Goal: Information Seeking & Learning: Learn about a topic

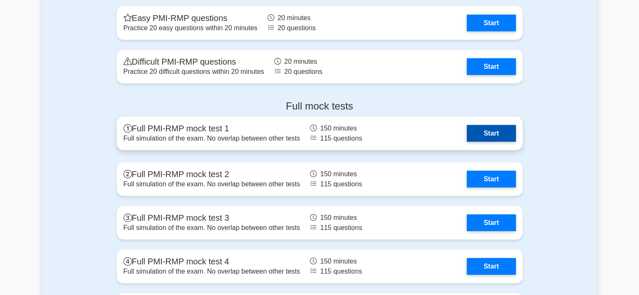
scroll to position [2352, 0]
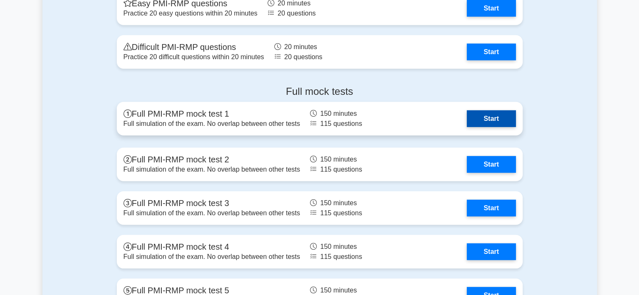
click at [498, 115] on link "Start" at bounding box center [491, 118] width 49 height 17
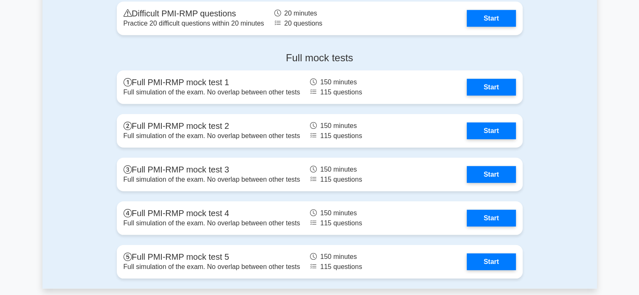
scroll to position [2436, 0]
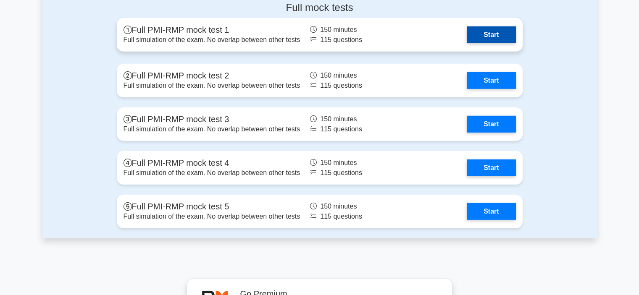
click at [498, 30] on link "Start" at bounding box center [491, 34] width 49 height 17
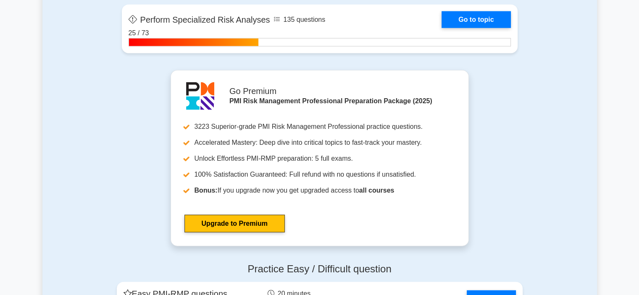
scroll to position [2184, 0]
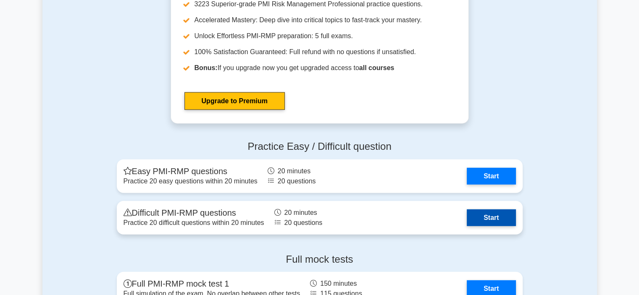
click at [502, 215] on link "Start" at bounding box center [491, 218] width 49 height 17
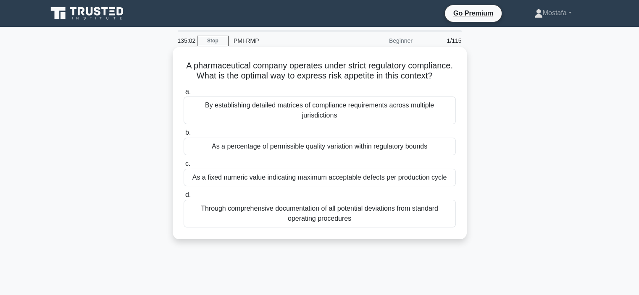
click at [443, 122] on div "By establishing detailed matrices of compliance requirements across multiple ju…" at bounding box center [320, 111] width 272 height 28
click at [184, 94] on input "a. By establishing detailed matrices of compliance requirements across multiple…" at bounding box center [184, 91] width 0 height 5
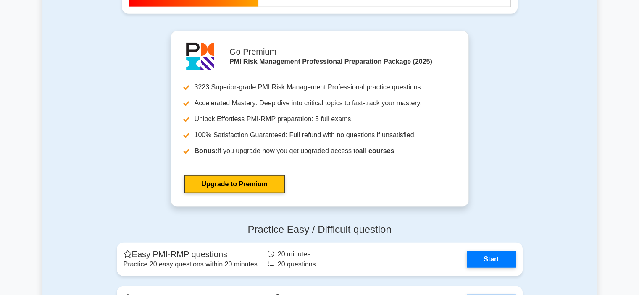
scroll to position [2226, 0]
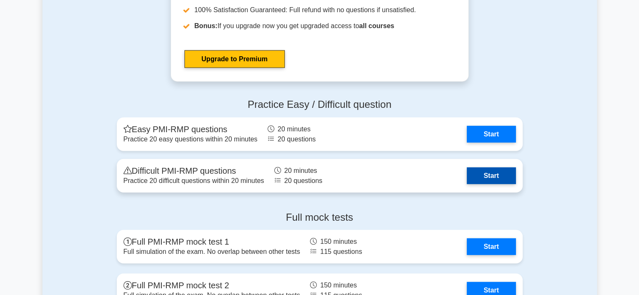
click at [502, 173] on link "Start" at bounding box center [491, 176] width 49 height 17
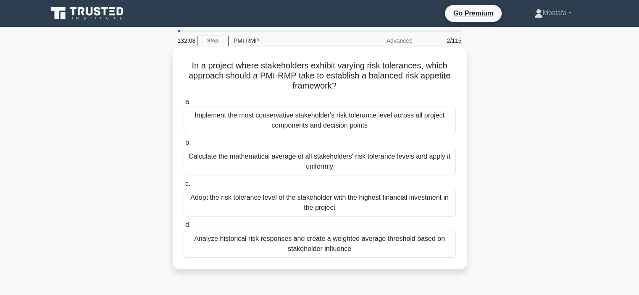
click at [443, 246] on div "Analyze historical risk responses and create a weighted average threshold based…" at bounding box center [320, 244] width 272 height 28
click at [184, 228] on input "d. Analyze historical risk responses and create a weighted average threshold ba…" at bounding box center [184, 225] width 0 height 5
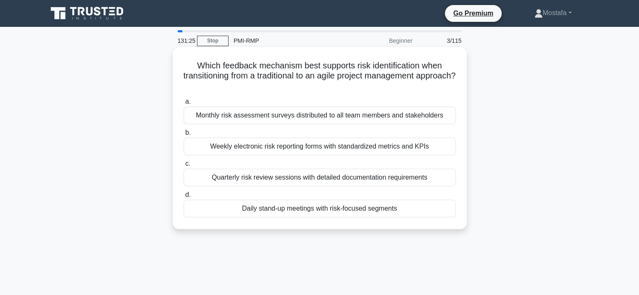
click at [441, 208] on div "Daily stand-up meetings with risk-focused segments" at bounding box center [320, 209] width 272 height 18
click at [184, 198] on input "d. Daily stand-up meetings with risk-focused segments" at bounding box center [184, 194] width 0 height 5
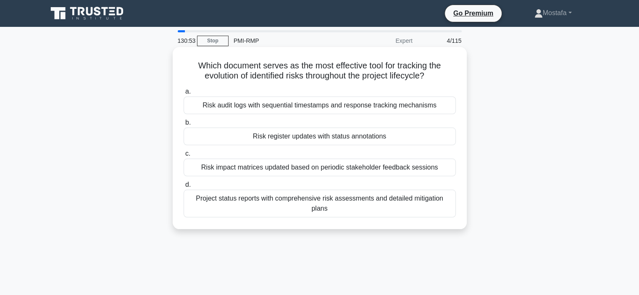
click at [436, 139] on div "Risk register updates with status annotations" at bounding box center [320, 137] width 272 height 18
click at [184, 126] on input "b. Risk register updates with status annotations" at bounding box center [184, 122] width 0 height 5
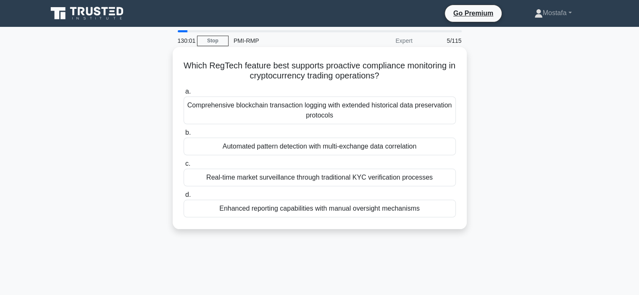
click at [435, 146] on div "Automated pattern detection with multi-exchange data correlation" at bounding box center [320, 147] width 272 height 18
click at [184, 136] on input "b. Automated pattern detection with multi-exchange data correlation" at bounding box center [184, 132] width 0 height 5
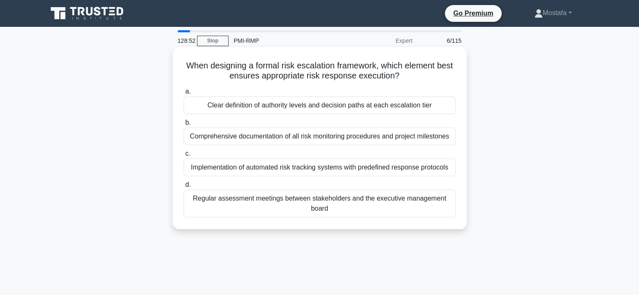
click at [440, 170] on div "Implementation of automated risk tracking systems with predefined response prot…" at bounding box center [320, 168] width 272 height 18
click at [184, 157] on input "c. Implementation of automated risk tracking systems with predefined response p…" at bounding box center [184, 153] width 0 height 5
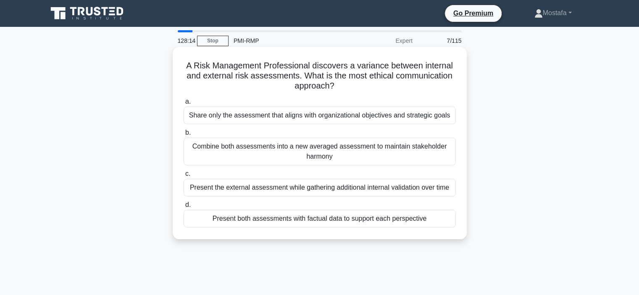
click at [447, 117] on div "Share only the assessment that aligns with organizational objectives and strate…" at bounding box center [320, 116] width 272 height 18
click at [184, 105] on input "a. Share only the assessment that aligns with organizational objectives and str…" at bounding box center [184, 101] width 0 height 5
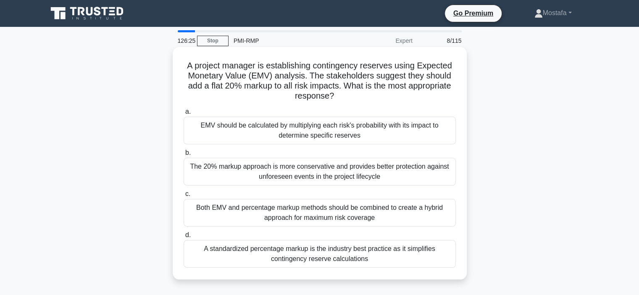
click at [410, 176] on div "The 20% markup approach is more conservative and provides better protection aga…" at bounding box center [320, 172] width 272 height 28
click at [184, 156] on input "b. The 20% markup approach is more conservative and provides better protection …" at bounding box center [184, 152] width 0 height 5
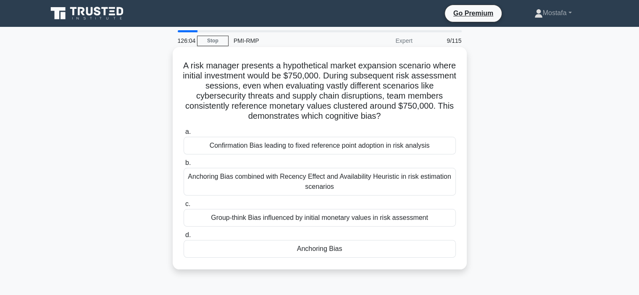
click at [402, 248] on div "Anchoring Bias" at bounding box center [320, 249] width 272 height 18
click at [184, 238] on input "d. Anchoring Bias" at bounding box center [184, 235] width 0 height 5
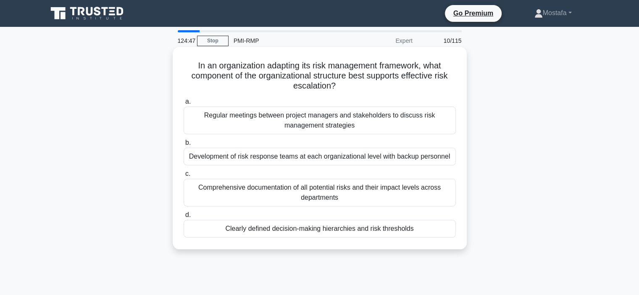
click at [434, 160] on div "Development of risk response teams at each organizational level with backup per…" at bounding box center [320, 157] width 272 height 18
click at [184, 146] on input "b. Development of risk response teams at each organizational level with backup …" at bounding box center [184, 142] width 0 height 5
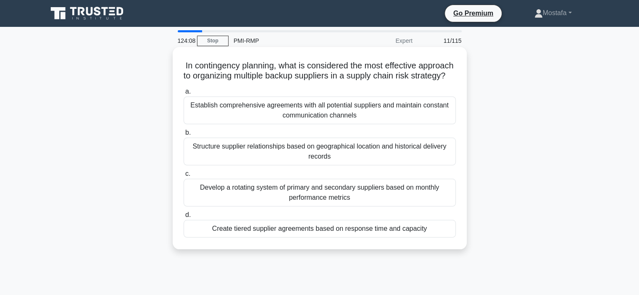
click at [436, 238] on div "Create tiered supplier agreements based on response time and capacity" at bounding box center [320, 229] width 272 height 18
click at [184, 218] on input "d. Create tiered supplier agreements based on response time and capacity" at bounding box center [184, 214] width 0 height 5
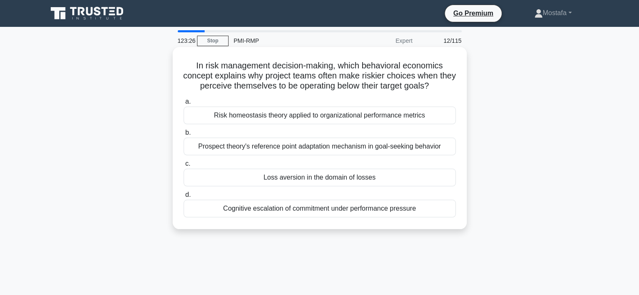
click at [415, 179] on div "Loss aversion in the domain of losses" at bounding box center [320, 178] width 272 height 18
click at [184, 167] on input "c. Loss aversion in the domain of losses" at bounding box center [184, 163] width 0 height 5
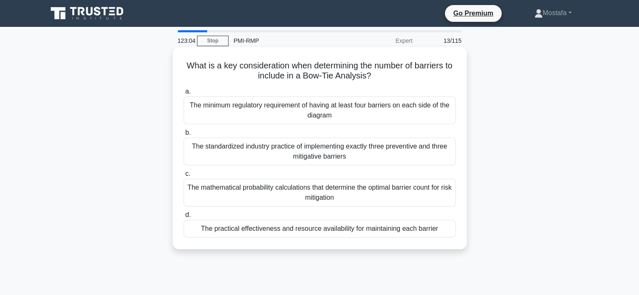
click at [436, 197] on div "The mathematical probability calculations that determine the optimal barrier co…" at bounding box center [320, 193] width 272 height 28
click at [184, 177] on input "c. The mathematical probability calculations that determine the optimal barrier…" at bounding box center [184, 173] width 0 height 5
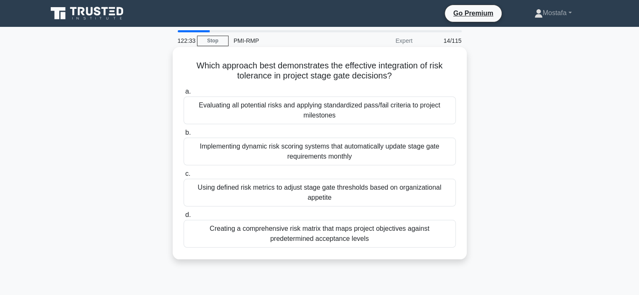
click at [430, 196] on div "Using defined risk metrics to adjust stage gate thresholds based on organizatio…" at bounding box center [320, 193] width 272 height 28
click at [184, 177] on input "c. Using defined risk metrics to adjust stage gate thresholds based on organiza…" at bounding box center [184, 173] width 0 height 5
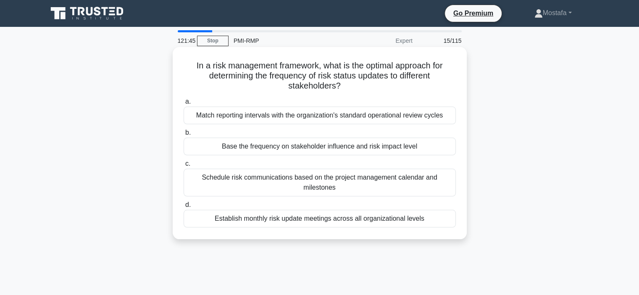
click at [439, 183] on div "Schedule risk communications based on the project management calendar and miles…" at bounding box center [320, 183] width 272 height 28
click at [184, 167] on input "c. Schedule risk communications based on the project management calendar and mi…" at bounding box center [184, 163] width 0 height 5
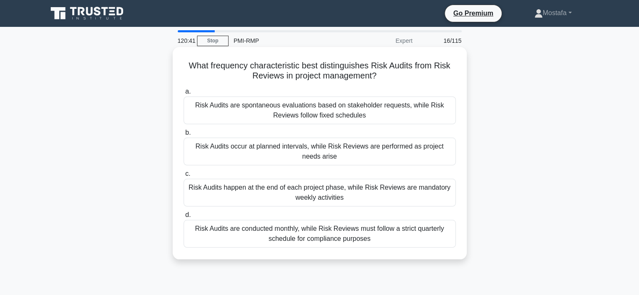
click at [444, 112] on div "Risk Audits are spontaneous evaluations based on stakeholder requests, while Ri…" at bounding box center [320, 111] width 272 height 28
click at [184, 94] on input "a. Risk Audits are spontaneous evaluations based on stakeholder requests, while…" at bounding box center [184, 91] width 0 height 5
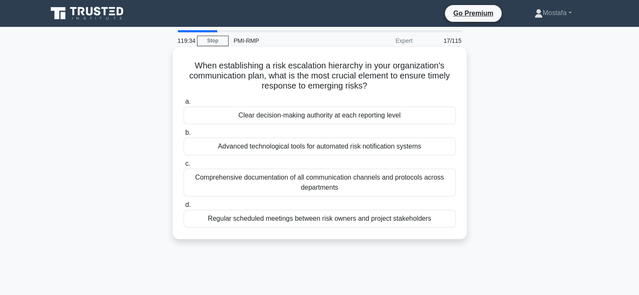
click at [440, 220] on div "Regular scheduled meetings between risk owners and project stakeholders" at bounding box center [320, 219] width 272 height 18
click at [184, 208] on input "d. Regular scheduled meetings between risk owners and project stakeholders" at bounding box center [184, 204] width 0 height 5
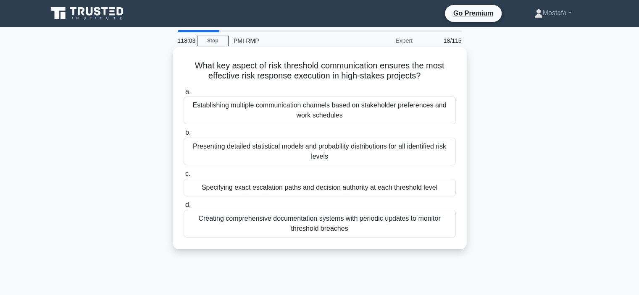
click at [443, 156] on div "Presenting detailed statistical models and probability distributions for all id…" at bounding box center [320, 152] width 272 height 28
click at [184, 136] on input "b. Presenting detailed statistical models and probability distributions for all…" at bounding box center [184, 132] width 0 height 5
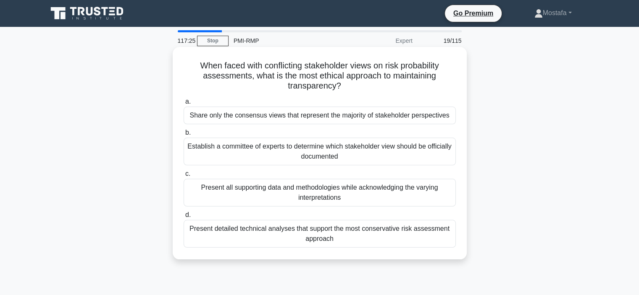
click at [438, 156] on div "Establish a committee of experts to determine which stakeholder view should be …" at bounding box center [320, 152] width 272 height 28
click at [184, 136] on input "b. Establish a committee of experts to determine which stakeholder view should …" at bounding box center [184, 132] width 0 height 5
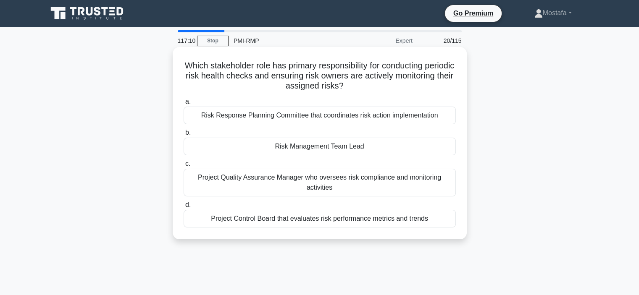
click at [441, 149] on div "Risk Management Team Lead" at bounding box center [320, 147] width 272 height 18
click at [184, 136] on input "b. Risk Management Team Lead" at bounding box center [184, 132] width 0 height 5
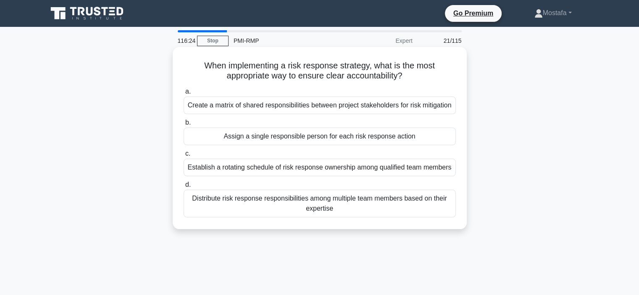
click at [441, 106] on div "Create a matrix of shared responsibilities between project stakeholders for ris…" at bounding box center [320, 106] width 272 height 18
click at [184, 94] on input "a. Create a matrix of shared responsibilities between project stakeholders for …" at bounding box center [184, 91] width 0 height 5
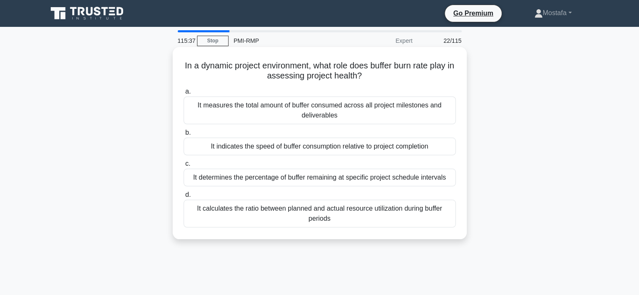
click at [448, 115] on div "It measures the total amount of buffer consumed across all project milestones a…" at bounding box center [320, 111] width 272 height 28
click at [184, 94] on input "a. It measures the total amount of buffer consumed across all project milestone…" at bounding box center [184, 91] width 0 height 5
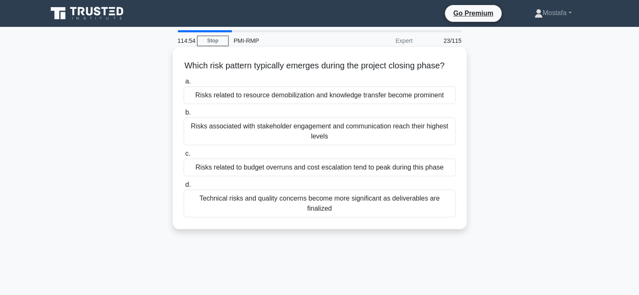
click at [449, 212] on div "Technical risks and quality concerns become more significant as deliverables ar…" at bounding box center [320, 204] width 272 height 28
click at [184, 188] on input "d. Technical risks and quality concerns become more significant as deliverables…" at bounding box center [184, 184] width 0 height 5
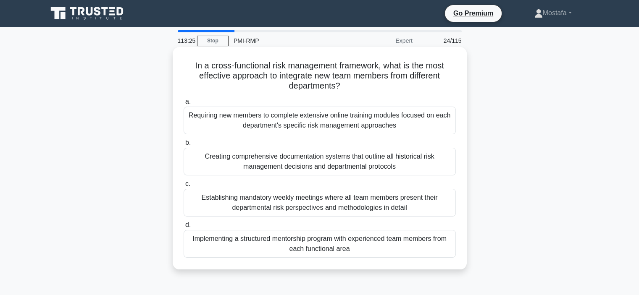
click at [430, 246] on div "Implementing a structured mentorship program with experienced team members from…" at bounding box center [320, 244] width 272 height 28
click at [184, 228] on input "d. Implementing a structured mentorship program with experienced team members f…" at bounding box center [184, 225] width 0 height 5
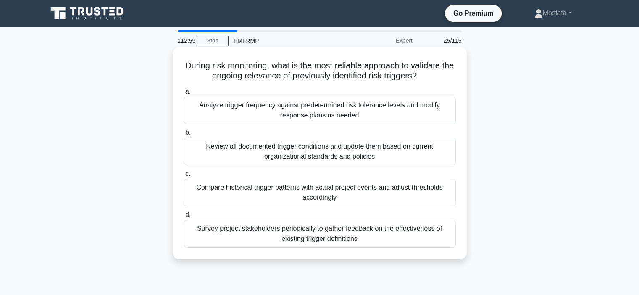
click at [436, 238] on div "Survey project stakeholders periodically to gather feedback on the effectivenes…" at bounding box center [320, 234] width 272 height 28
click at [184, 218] on input "d. Survey project stakeholders periodically to gather feedback on the effective…" at bounding box center [184, 214] width 0 height 5
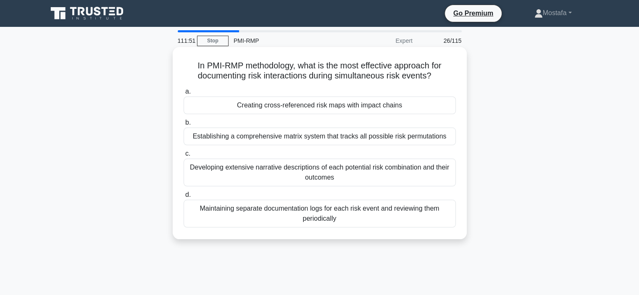
click at [429, 106] on div "Creating cross-referenced risk maps with impact chains" at bounding box center [320, 106] width 272 height 18
click at [184, 94] on input "a. Creating cross-referenced risk maps with impact chains" at bounding box center [184, 91] width 0 height 5
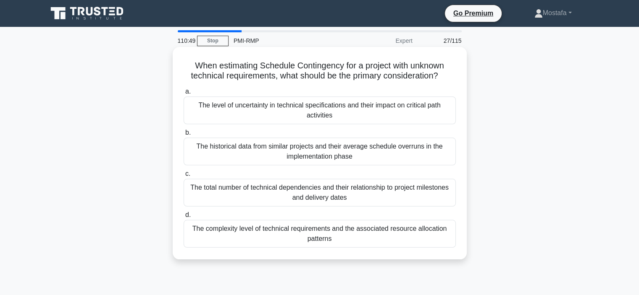
click at [442, 201] on div "The total number of technical dependencies and their relationship to project mi…" at bounding box center [320, 193] width 272 height 28
click at [184, 177] on input "c. The total number of technical dependencies and their relationship to project…" at bounding box center [184, 173] width 0 height 5
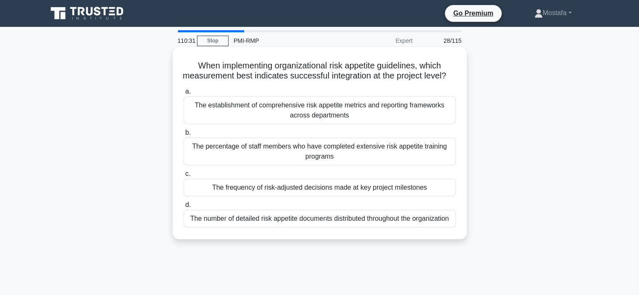
click at [438, 197] on div "The frequency of risk-adjusted decisions made at key project milestones" at bounding box center [320, 188] width 272 height 18
click at [184, 177] on input "c. The frequency of risk-adjusted decisions made at key project milestones" at bounding box center [184, 173] width 0 height 5
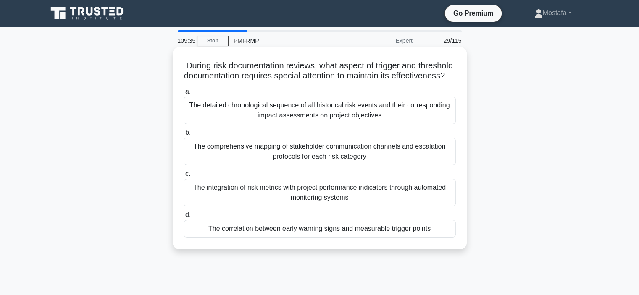
click at [441, 238] on div "The correlation between early warning signs and measurable trigger points" at bounding box center [320, 229] width 272 height 18
click at [184, 218] on input "d. The correlation between early warning signs and measurable trigger points" at bounding box center [184, 214] width 0 height 5
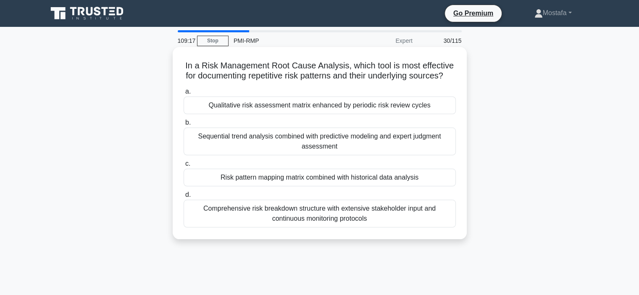
click at [435, 155] on div "Sequential trend analysis combined with predictive modeling and expert judgment…" at bounding box center [320, 142] width 272 height 28
click at [184, 126] on input "b. Sequential trend analysis combined with predictive modeling and expert judgm…" at bounding box center [184, 122] width 0 height 5
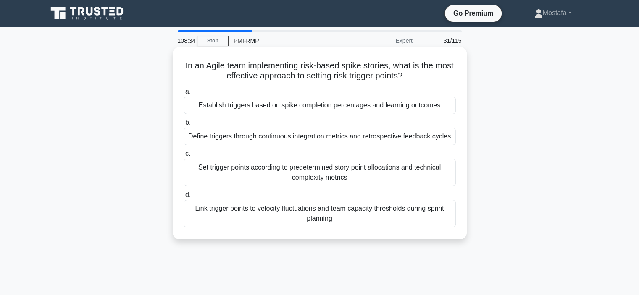
click at [422, 220] on div "Link trigger points to velocity fluctuations and team capacity thresholds durin…" at bounding box center [320, 214] width 272 height 28
click at [184, 198] on input "d. Link trigger points to velocity fluctuations and team capacity thresholds du…" at bounding box center [184, 194] width 0 height 5
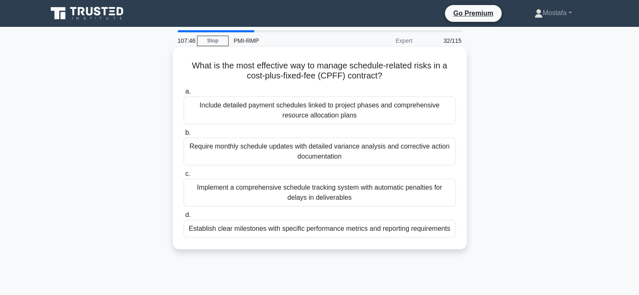
click at [444, 156] on div "Require monthly schedule updates with detailed variance analysis and corrective…" at bounding box center [320, 152] width 272 height 28
click at [184, 136] on input "b. Require monthly schedule updates with detailed variance analysis and correct…" at bounding box center [184, 132] width 0 height 5
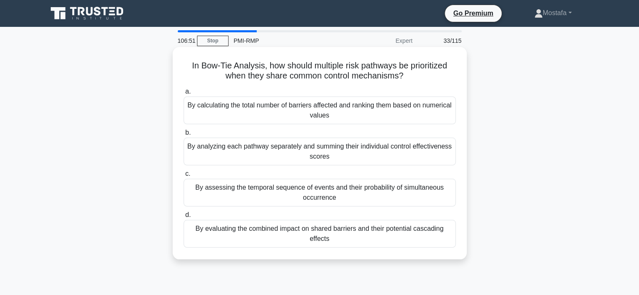
click at [450, 239] on div "By evaluating the combined impact on shared barriers and their potential cascad…" at bounding box center [320, 234] width 272 height 28
click at [184, 218] on input "d. By evaluating the combined impact on shared barriers and their potential cas…" at bounding box center [184, 214] width 0 height 5
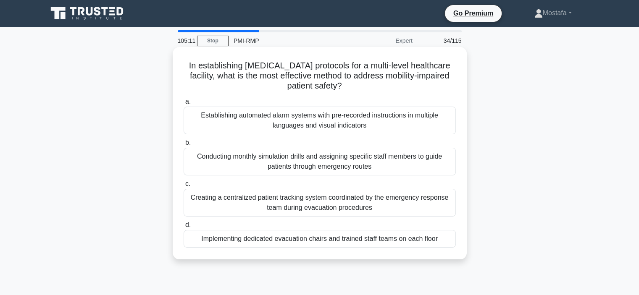
click at [445, 210] on div "Creating a centralized patient tracking system coordinated by the emergency res…" at bounding box center [320, 203] width 272 height 28
click at [184, 187] on input "c. Creating a centralized patient tracking system coordinated by the emergency …" at bounding box center [184, 183] width 0 height 5
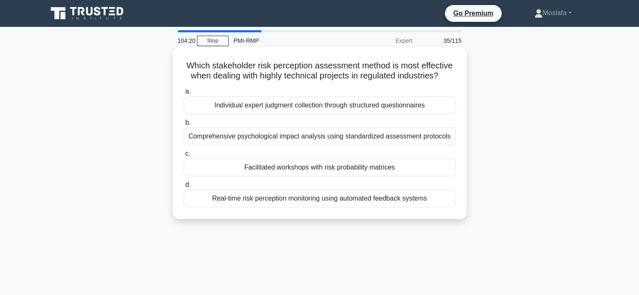
click at [444, 108] on div "Individual expert judgment collection through structured questionnaires" at bounding box center [320, 106] width 272 height 18
click at [184, 94] on input "a. Individual expert judgment collection through structured questionnaires" at bounding box center [184, 91] width 0 height 5
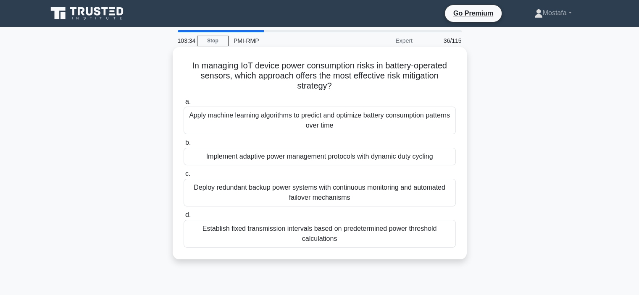
click at [447, 156] on div "Implement adaptive power management protocols with dynamic duty cycling" at bounding box center [320, 157] width 272 height 18
click at [184, 146] on input "b. Implement adaptive power management protocols with dynamic duty cycling" at bounding box center [184, 142] width 0 height 5
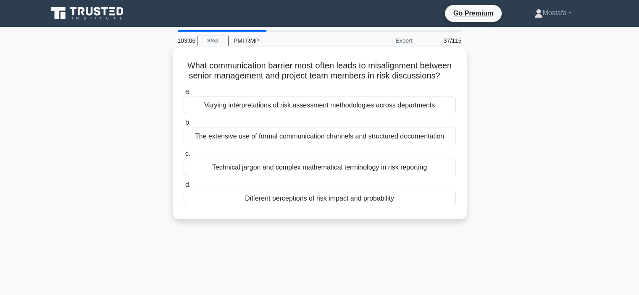
click at [440, 207] on div "Different perceptions of risk impact and probability" at bounding box center [320, 199] width 272 height 18
click at [184, 188] on input "d. Different perceptions of risk impact and probability" at bounding box center [184, 184] width 0 height 5
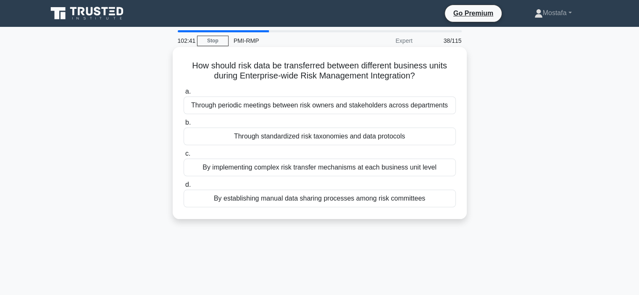
click at [430, 136] on div "Through standardized risk taxonomies and data protocols" at bounding box center [320, 137] width 272 height 18
click at [184, 126] on input "b. Through standardized risk taxonomies and data protocols" at bounding box center [184, 122] width 0 height 5
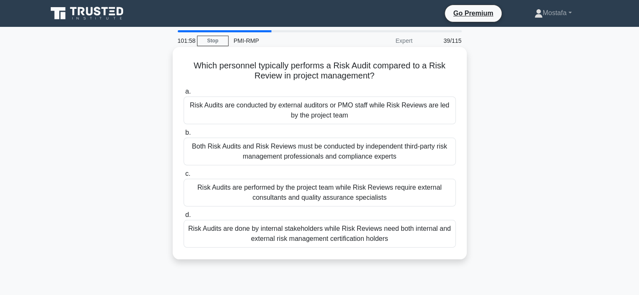
click at [443, 115] on div "Risk Audits are conducted by external auditors or PMO staff while Risk Reviews …" at bounding box center [320, 111] width 272 height 28
click at [184, 94] on input "a. Risk Audits are conducted by external auditors or PMO staff while Risk Revie…" at bounding box center [184, 91] width 0 height 5
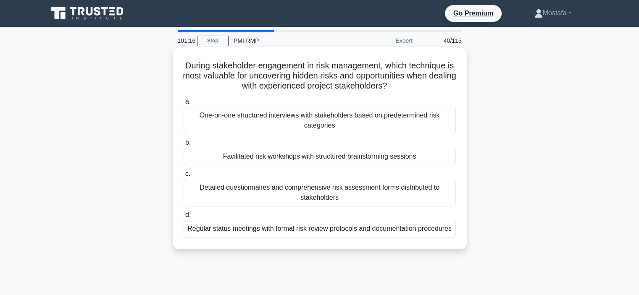
click at [441, 199] on div "Detailed questionnaires and comprehensive risk assessment forms distributed to …" at bounding box center [320, 193] width 272 height 28
click at [184, 177] on input "c. Detailed questionnaires and comprehensive risk assessment forms distributed …" at bounding box center [184, 173] width 0 height 5
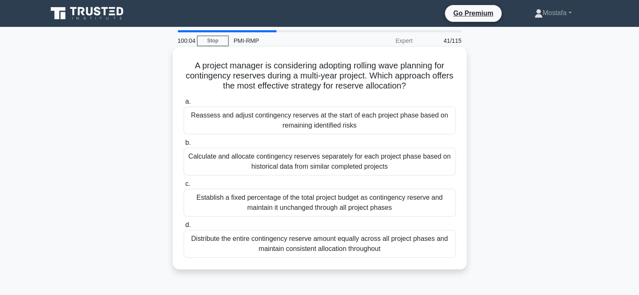
click at [444, 168] on div "Calculate and allocate contingency reserves separately for each project phase b…" at bounding box center [320, 162] width 272 height 28
click at [184, 146] on input "b. Calculate and allocate contingency reserves separately for each project phas…" at bounding box center [184, 142] width 0 height 5
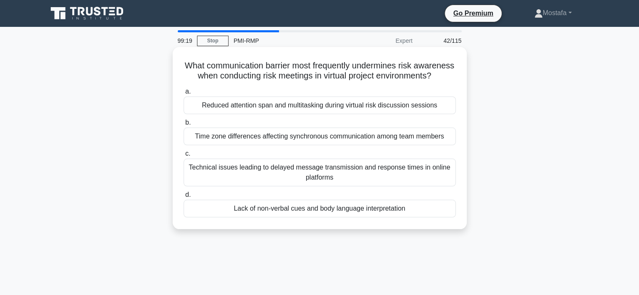
click at [425, 218] on div "Lack of non-verbal cues and body language interpretation" at bounding box center [320, 209] width 272 height 18
click at [184, 198] on input "d. Lack of non-verbal cues and body language interpretation" at bounding box center [184, 194] width 0 height 5
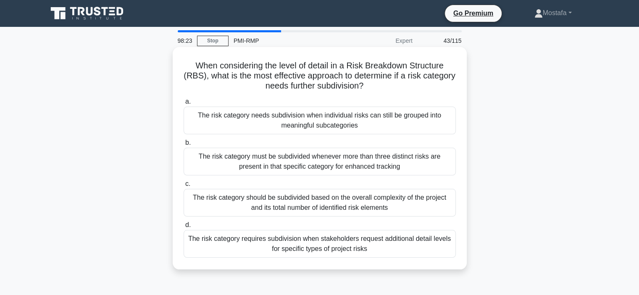
click at [393, 249] on div "The risk category requires subdivision when stakeholders request additional det…" at bounding box center [320, 244] width 272 height 28
click at [184, 228] on input "d. The risk category requires subdivision when stakeholders request additional …" at bounding box center [184, 225] width 0 height 5
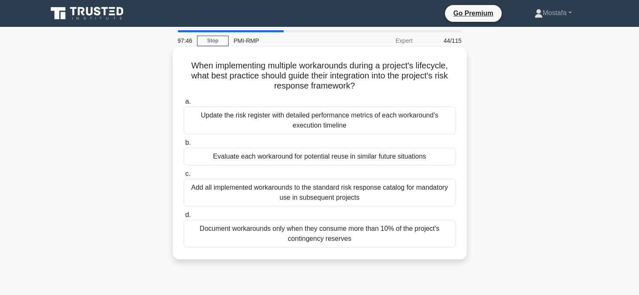
click at [438, 126] on div "Update the risk register with detailed performance metrics of each workaround's…" at bounding box center [320, 121] width 272 height 28
click at [184, 105] on input "a. Update the risk register with detailed performance metrics of each workaroun…" at bounding box center [184, 101] width 0 height 5
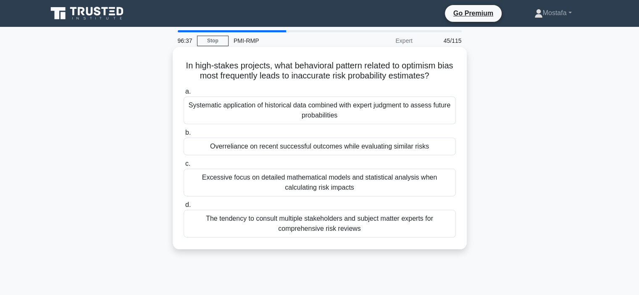
click at [439, 147] on div "Overreliance on recent successful outcomes while evaluating similar risks" at bounding box center [320, 147] width 272 height 18
click at [184, 136] on input "b. Overreliance on recent successful outcomes while evaluating similar risks" at bounding box center [184, 132] width 0 height 5
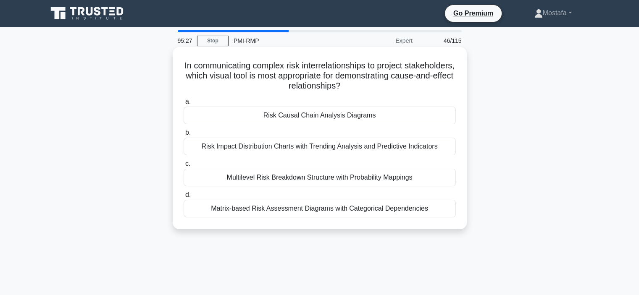
click at [435, 214] on div "Matrix-based Risk Assessment Diagrams with Categorical Dependencies" at bounding box center [320, 209] width 272 height 18
click at [184, 198] on input "d. Matrix-based Risk Assessment Diagrams with Categorical Dependencies" at bounding box center [184, 194] width 0 height 5
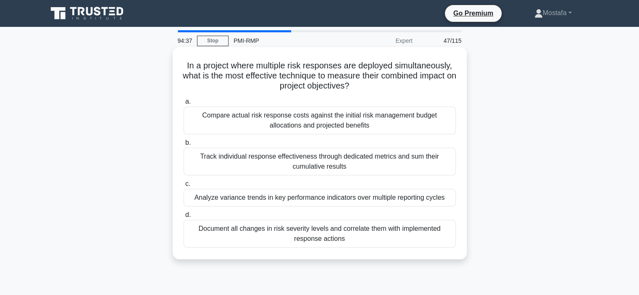
click at [450, 198] on div "Analyze variance trends in key performance indicators over multiple reporting c…" at bounding box center [320, 198] width 272 height 18
click at [184, 187] on input "c. Analyze variance trends in key performance indicators over multiple reportin…" at bounding box center [184, 183] width 0 height 5
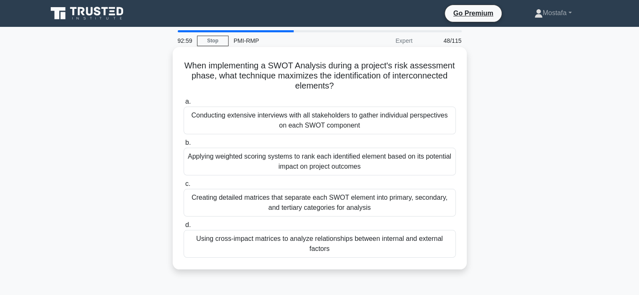
click at [432, 168] on div "Applying weighted scoring systems to rank each identified element based on its …" at bounding box center [320, 162] width 272 height 28
click at [184, 146] on input "b. Applying weighted scoring systems to rank each identified element based on i…" at bounding box center [184, 142] width 0 height 5
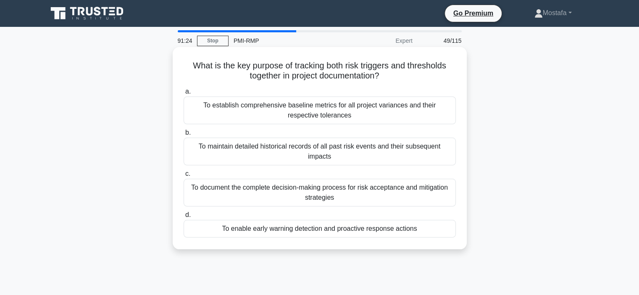
click at [445, 115] on div "To establish comprehensive baseline metrics for all project variances and their…" at bounding box center [320, 111] width 272 height 28
click at [184, 94] on input "a. To establish comprehensive baseline metrics for all project variances and th…" at bounding box center [184, 91] width 0 height 5
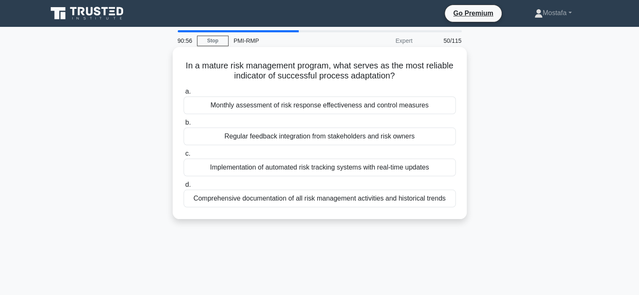
click at [435, 144] on div "Regular feedback integration from stakeholders and risk owners" at bounding box center [320, 137] width 272 height 18
click at [184, 126] on input "b. Regular feedback integration from stakeholders and risk owners" at bounding box center [184, 122] width 0 height 5
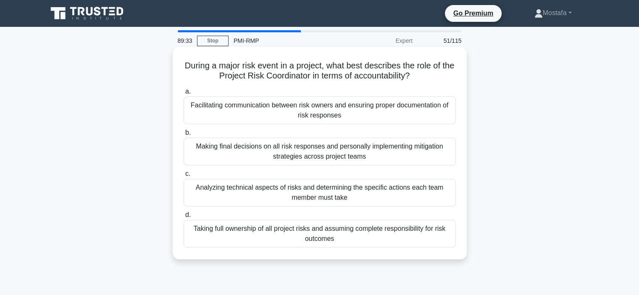
click at [391, 115] on div "Facilitating communication between risk owners and ensuring proper documentatio…" at bounding box center [320, 111] width 272 height 28
click at [184, 94] on input "a. Facilitating communication between risk owners and ensuring proper documenta…" at bounding box center [184, 91] width 0 height 5
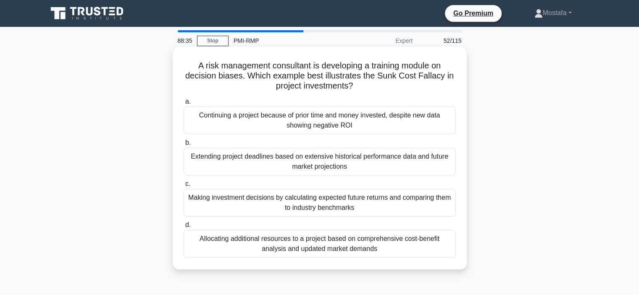
click at [438, 124] on div "Continuing a project because of prior time and money invested, despite new data…" at bounding box center [320, 121] width 272 height 28
click at [184, 105] on input "a. Continuing a project because of prior time and money invested, despite new d…" at bounding box center [184, 101] width 0 height 5
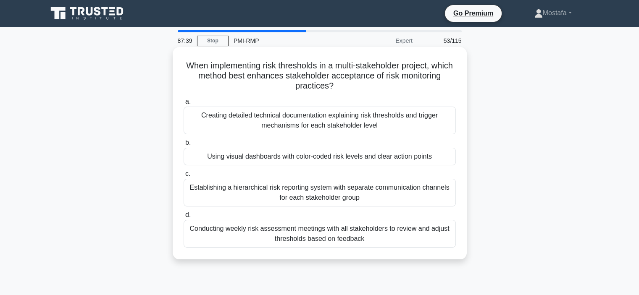
click at [422, 236] on div "Conducting weekly risk assessment meetings with all stakeholders to review and …" at bounding box center [320, 234] width 272 height 28
click at [184, 218] on input "d. Conducting weekly risk assessment meetings with all stakeholders to review a…" at bounding box center [184, 214] width 0 height 5
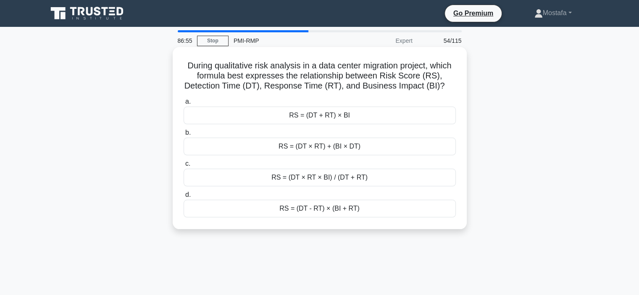
click at [448, 116] on div "RS = (DT + RT) × BI" at bounding box center [320, 116] width 272 height 18
click at [184, 105] on input "a. RS = (DT + RT) × BI" at bounding box center [184, 101] width 0 height 5
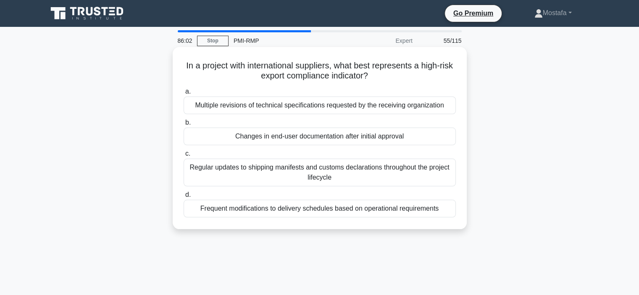
click at [438, 138] on div "Changes in end-user documentation after initial approval" at bounding box center [320, 137] width 272 height 18
click at [184, 126] on input "b. Changes in end-user documentation after initial approval" at bounding box center [184, 122] width 0 height 5
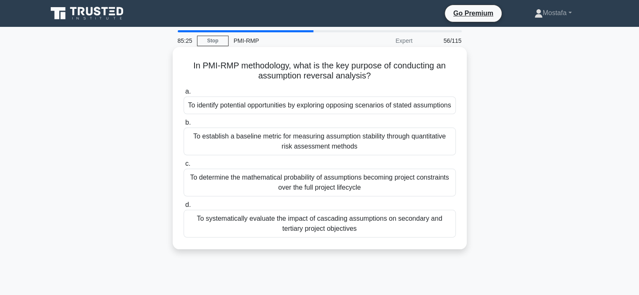
click at [433, 155] on div "To establish a baseline metric for measuring assumption stability through quant…" at bounding box center [320, 142] width 272 height 28
click at [184, 126] on input "b. To establish a baseline metric for measuring assumption stability through qu…" at bounding box center [184, 122] width 0 height 5
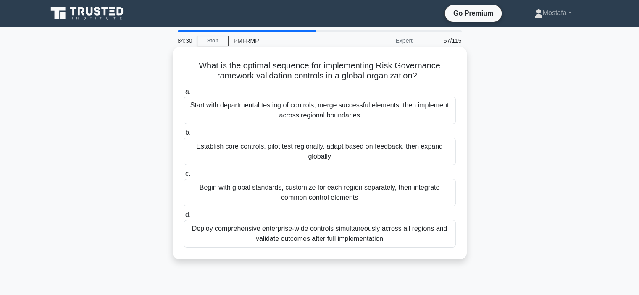
click at [432, 194] on div "Begin with global standards, customize for each region separately, then integra…" at bounding box center [320, 193] width 272 height 28
click at [184, 177] on input "c. Begin with global standards, customize for each region separately, then inte…" at bounding box center [184, 173] width 0 height 5
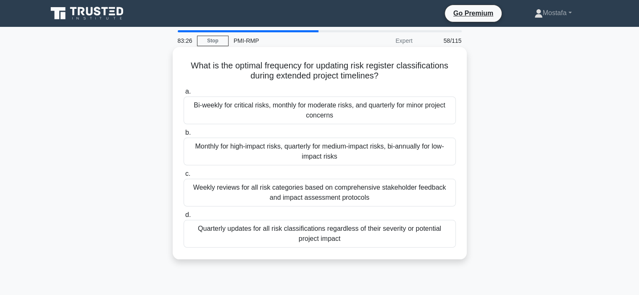
click at [382, 115] on div "Bi-weekly for critical risks, monthly for moderate risks, and quarterly for min…" at bounding box center [320, 111] width 272 height 28
click at [184, 94] on input "a. Bi-weekly for critical risks, monthly for moderate risks, and quarterly for …" at bounding box center [184, 91] width 0 height 5
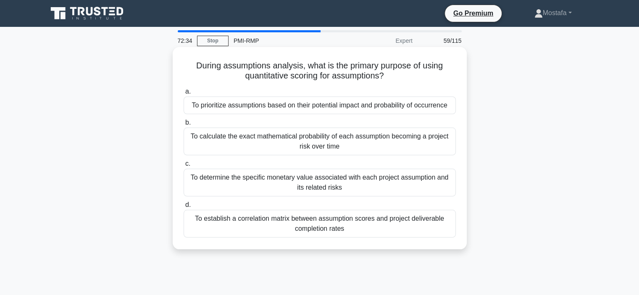
click at [440, 110] on div "To prioritize assumptions based on their potential impact and probability of oc…" at bounding box center [320, 106] width 272 height 18
click at [184, 94] on input "a. To prioritize assumptions based on their potential impact and probability of…" at bounding box center [184, 91] width 0 height 5
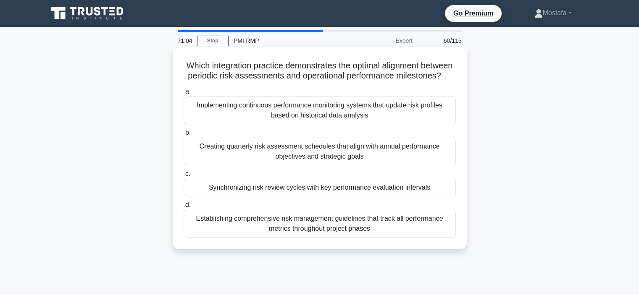
click at [432, 165] on div "Creating quarterly risk assessment schedules that align with annual performance…" at bounding box center [320, 152] width 272 height 28
click at [184, 136] on input "b. Creating quarterly risk assessment schedules that align with annual performa…" at bounding box center [184, 132] width 0 height 5
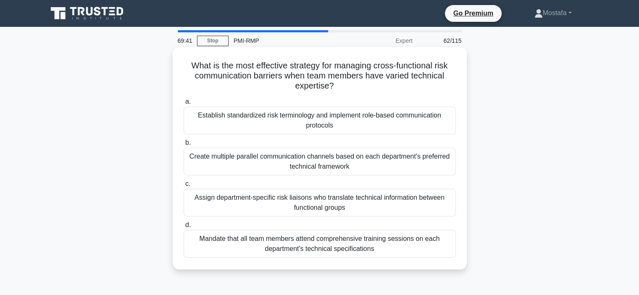
click at [417, 124] on div "Establish standardized risk terminology and implement role-based communication …" at bounding box center [320, 121] width 272 height 28
click at [184, 105] on input "a. Establish standardized risk terminology and implement role-based communicati…" at bounding box center [184, 101] width 0 height 5
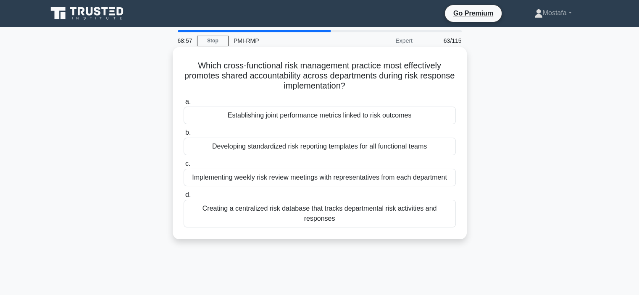
click at [445, 149] on div "Developing standardized risk reporting templates for all functional teams" at bounding box center [320, 147] width 272 height 18
click at [184, 136] on input "b. Developing standardized risk reporting templates for all functional teams" at bounding box center [184, 132] width 0 height 5
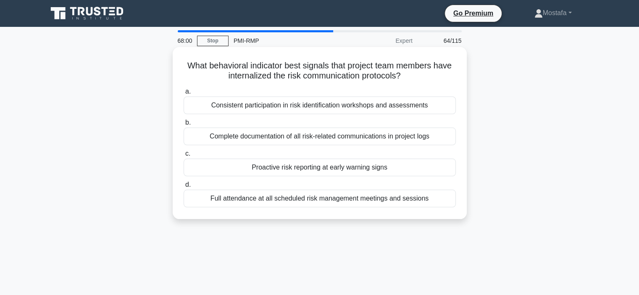
click at [443, 167] on div "Proactive risk reporting at early warning signs" at bounding box center [320, 168] width 272 height 18
click at [184, 157] on input "c. Proactive risk reporting at early warning signs" at bounding box center [184, 153] width 0 height 5
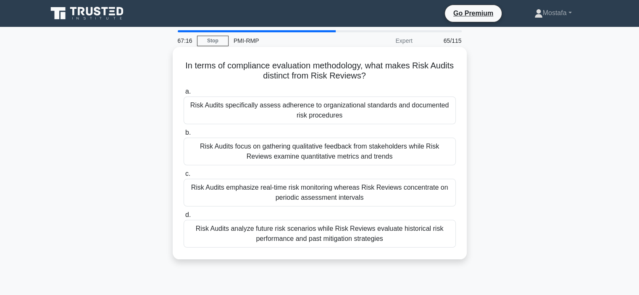
click at [391, 120] on div "Risk Audits specifically assess adherence to organizational standards and docum…" at bounding box center [320, 111] width 272 height 28
click at [184, 94] on input "a. Risk Audits specifically assess adherence to organizational standards and do…" at bounding box center [184, 91] width 0 height 5
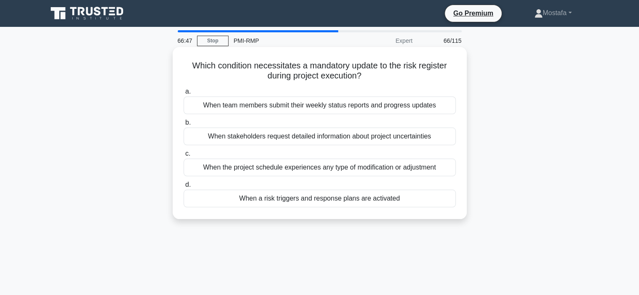
click at [425, 199] on div "When a risk triggers and response plans are activated" at bounding box center [320, 199] width 272 height 18
click at [184, 188] on input "d. When a risk triggers and response plans are activated" at bounding box center [184, 184] width 0 height 5
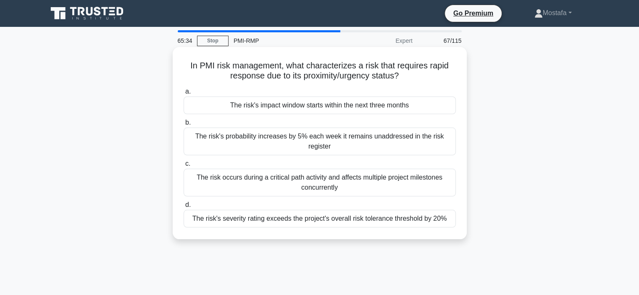
click at [414, 224] on div "The risk's severity rating exceeds the project's overall risk tolerance thresho…" at bounding box center [320, 219] width 272 height 18
click at [184, 208] on input "d. The risk's severity rating exceeds the project's overall risk tolerance thre…" at bounding box center [184, 204] width 0 height 5
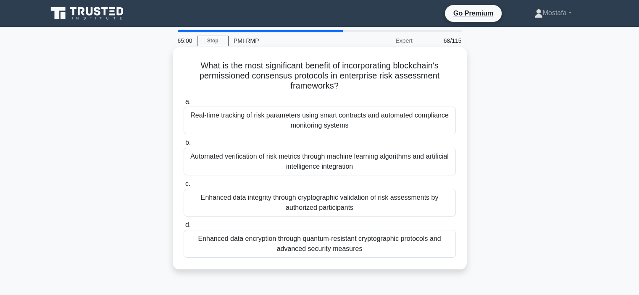
click at [442, 208] on div "Enhanced data integrity through cryptographic validation of risk assessments by…" at bounding box center [320, 203] width 272 height 28
click at [184, 187] on input "c. Enhanced data integrity through cryptographic validation of risk assessments…" at bounding box center [184, 183] width 0 height 5
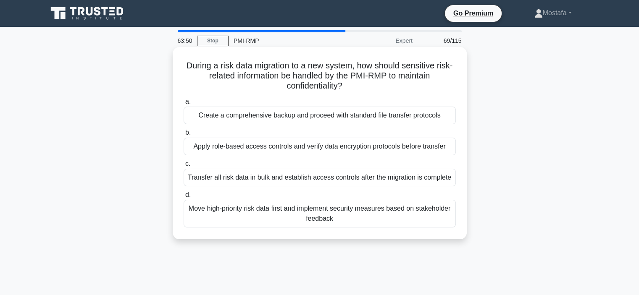
click at [453, 148] on div "Apply role-based access controls and verify data encryption protocols before tr…" at bounding box center [320, 147] width 272 height 18
click at [184, 136] on input "b. Apply role-based access controls and verify data encryption protocols before…" at bounding box center [184, 132] width 0 height 5
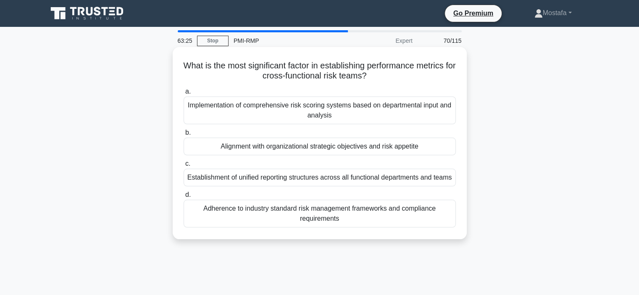
click at [446, 149] on div "Alignment with organizational strategic objectives and risk appetite" at bounding box center [320, 147] width 272 height 18
click at [184, 136] on input "b. Alignment with organizational strategic objectives and risk appetite" at bounding box center [184, 132] width 0 height 5
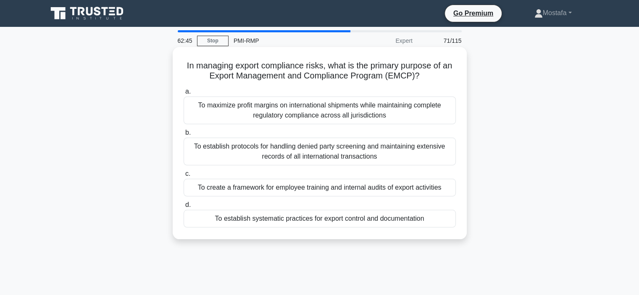
click at [442, 219] on div "To establish systematic practices for export control and documentation" at bounding box center [320, 219] width 272 height 18
click at [184, 208] on input "d. To establish systematic practices for export control and documentation" at bounding box center [184, 204] width 0 height 5
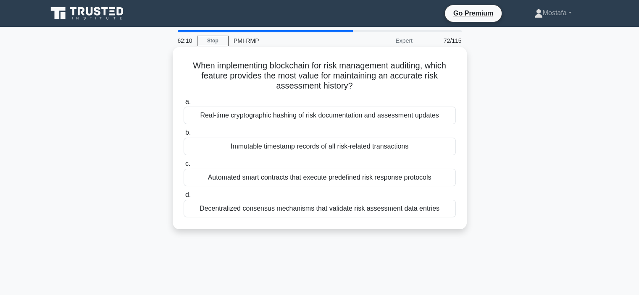
click at [428, 150] on div "Immutable timestamp records of all risk-related transactions" at bounding box center [320, 147] width 272 height 18
click at [184, 136] on input "b. Immutable timestamp records of all risk-related transactions" at bounding box center [184, 132] width 0 height 5
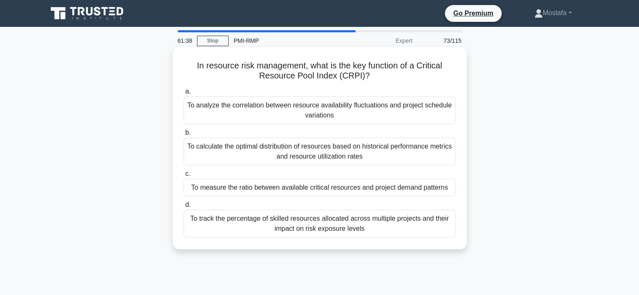
click at [444, 188] on div "To measure the ratio between available critical resources and project demand pa…" at bounding box center [320, 188] width 272 height 18
click at [184, 177] on input "c. To measure the ratio between available critical resources and project demand…" at bounding box center [184, 173] width 0 height 5
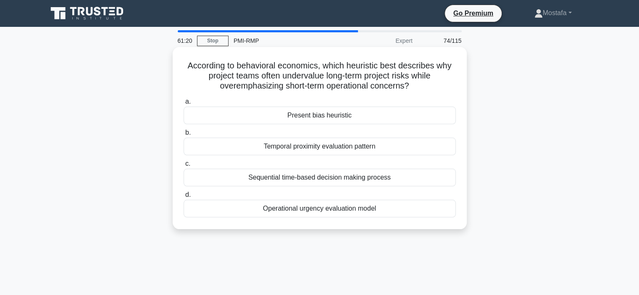
click at [370, 115] on div "Present bias heuristic" at bounding box center [320, 116] width 272 height 18
click at [184, 105] on input "a. Present bias heuristic" at bounding box center [184, 101] width 0 height 5
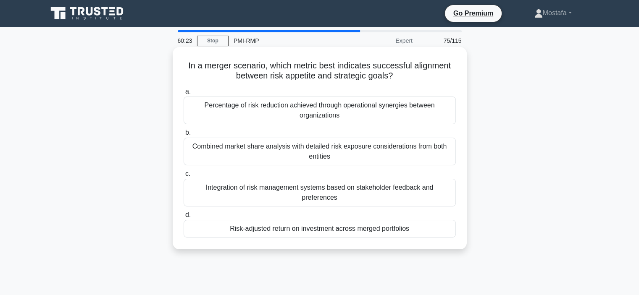
click at [438, 220] on div "Risk-adjusted return on investment across merged portfolios" at bounding box center [320, 229] width 272 height 18
click at [184, 218] on input "d. Risk-adjusted return on investment across merged portfolios" at bounding box center [184, 214] width 0 height 5
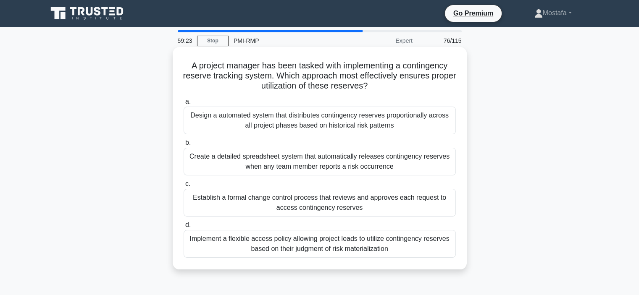
click at [444, 205] on div "Establish a formal change control process that reviews and approves each reques…" at bounding box center [320, 203] width 272 height 28
click at [184, 187] on input "c. Establish a formal change control process that reviews and approves each req…" at bounding box center [184, 183] width 0 height 5
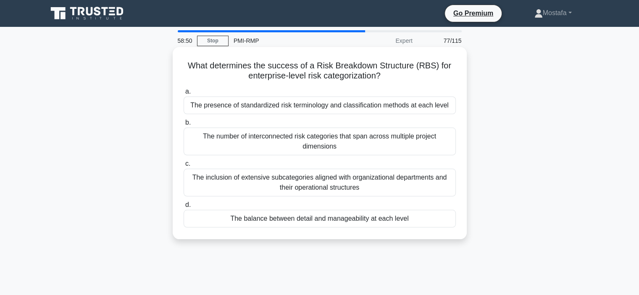
click at [440, 218] on div "The balance between detail and manageability at each level" at bounding box center [320, 219] width 272 height 18
click at [184, 208] on input "d. The balance between detail and manageability at each level" at bounding box center [184, 204] width 0 height 5
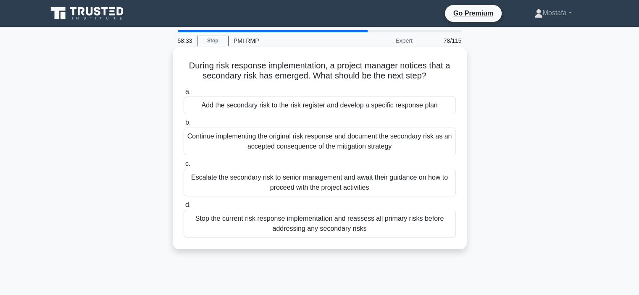
click at [443, 106] on div "Add the secondary risk to the risk register and develop a specific response plan" at bounding box center [320, 106] width 272 height 18
click at [184, 94] on input "a. Add the secondary risk to the risk register and develop a specific response …" at bounding box center [184, 91] width 0 height 5
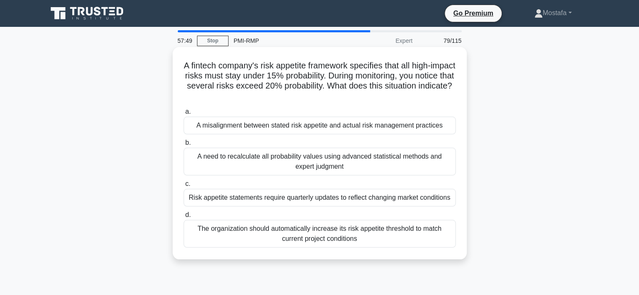
click at [450, 129] on div "A misalignment between stated risk appetite and actual risk management practices" at bounding box center [320, 126] width 272 height 18
click at [184, 115] on input "a. A misalignment between stated risk appetite and actual risk management pract…" at bounding box center [184, 111] width 0 height 5
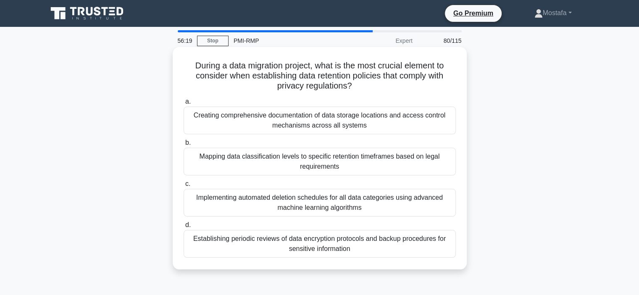
click at [430, 208] on div "Implementing automated deletion schedules for all data categories using advance…" at bounding box center [320, 203] width 272 height 28
click at [184, 187] on input "c. Implementing automated deletion schedules for all data categories using adva…" at bounding box center [184, 183] width 0 height 5
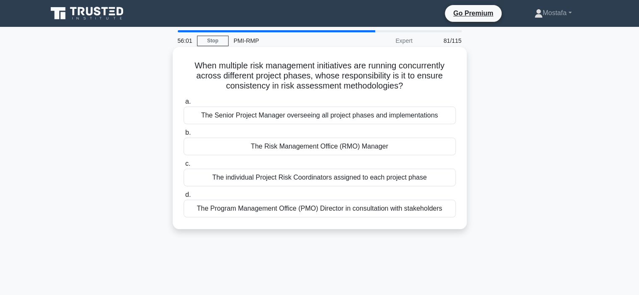
click at [425, 148] on div "The Risk Management Office (RMO) Manager" at bounding box center [320, 147] width 272 height 18
click at [184, 136] on input "b. The Risk Management Office (RMO) Manager" at bounding box center [184, 132] width 0 height 5
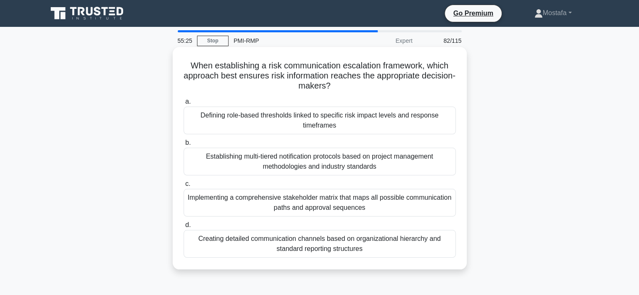
click at [425, 164] on div "Establishing multi-tiered notification protocols based on project management me…" at bounding box center [320, 162] width 272 height 28
click at [184, 146] on input "b. Establishing multi-tiered notification protocols based on project management…" at bounding box center [184, 142] width 0 height 5
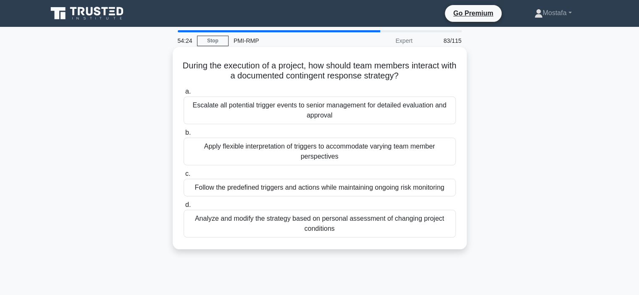
click at [449, 188] on div "Follow the predefined triggers and actions while maintaining ongoing risk monit…" at bounding box center [320, 188] width 272 height 18
click at [184, 177] on input "c. Follow the predefined triggers and actions while maintaining ongoing risk mo…" at bounding box center [184, 173] width 0 height 5
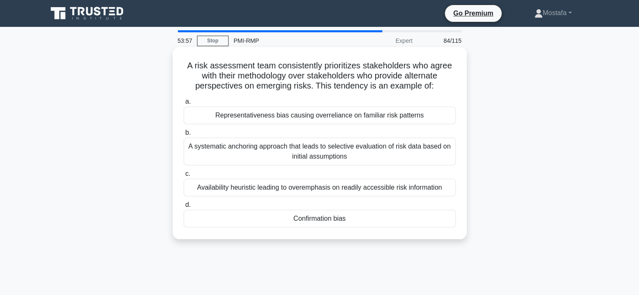
click at [341, 219] on div "Confirmation bias" at bounding box center [320, 219] width 272 height 18
click at [184, 208] on input "d. Confirmation bias" at bounding box center [184, 204] width 0 height 5
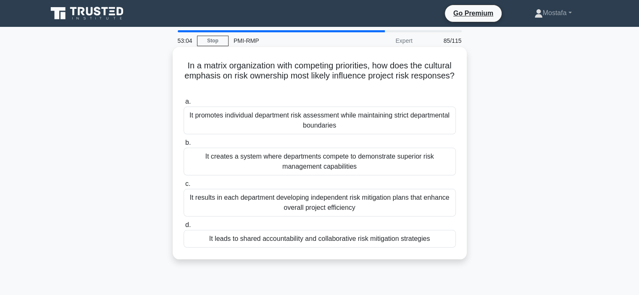
click at [439, 126] on div "It promotes individual department risk assessment while maintaining strict depa…" at bounding box center [320, 121] width 272 height 28
click at [184, 105] on input "a. It promotes individual department risk assessment while maintaining strict d…" at bounding box center [184, 101] width 0 height 5
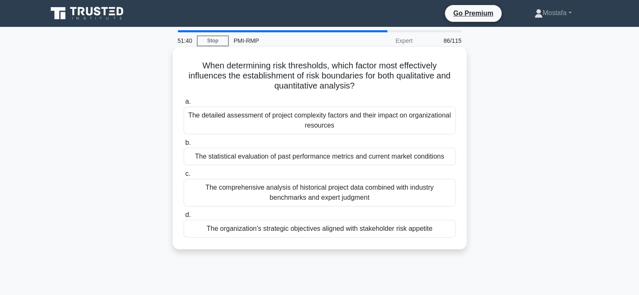
click at [451, 158] on div "The statistical evaluation of past performance metrics and current market condi…" at bounding box center [320, 157] width 272 height 18
click at [184, 146] on input "b. The statistical evaluation of past performance metrics and current market co…" at bounding box center [184, 142] width 0 height 5
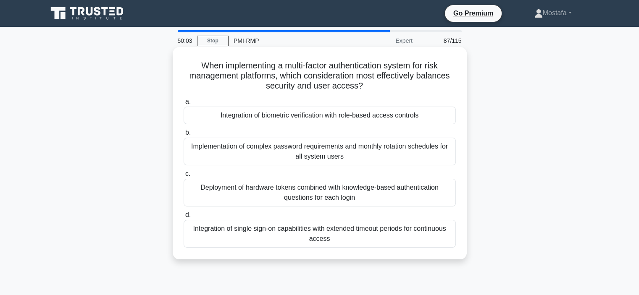
click at [430, 119] on div "Integration of biometric verification with role-based access controls" at bounding box center [320, 116] width 272 height 18
click at [184, 105] on input "a. Integration of biometric verification with role-based access controls" at bounding box center [184, 101] width 0 height 5
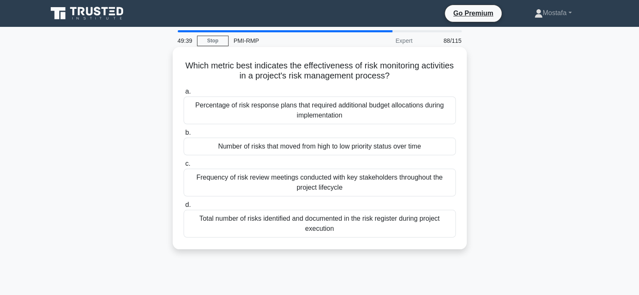
click at [416, 184] on div "Frequency of risk review meetings conducted with key stakeholders throughout th…" at bounding box center [320, 183] width 272 height 28
click at [184, 167] on input "c. Frequency of risk review meetings conducted with key stakeholders throughout…" at bounding box center [184, 163] width 0 height 5
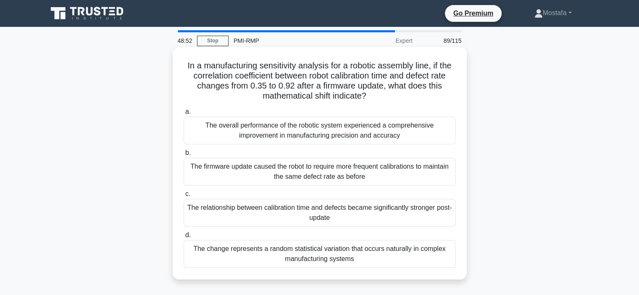
click at [431, 220] on div "The relationship between calibration time and defects became significantly stro…" at bounding box center [320, 213] width 272 height 28
click at [184, 197] on input "c. The relationship between calibration time and defects became significantly s…" at bounding box center [184, 193] width 0 height 5
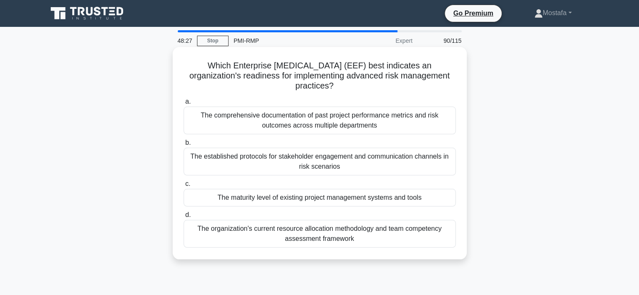
click at [435, 201] on div "The maturity level of existing project management systems and tools" at bounding box center [320, 198] width 272 height 18
click at [184, 187] on input "c. The maturity level of existing project management systems and tools" at bounding box center [184, 183] width 0 height 5
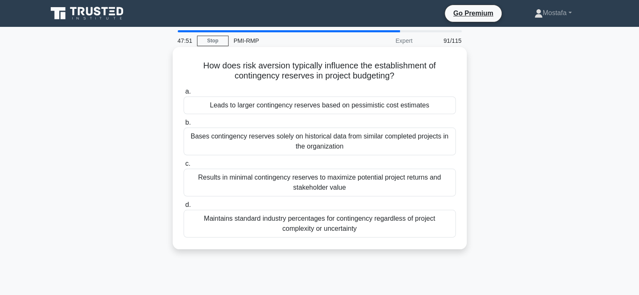
click at [442, 107] on div "Leads to larger contingency reserves based on pessimistic cost estimates" at bounding box center [320, 106] width 272 height 18
click at [184, 94] on input "a. Leads to larger contingency reserves based on pessimistic cost estimates" at bounding box center [184, 91] width 0 height 5
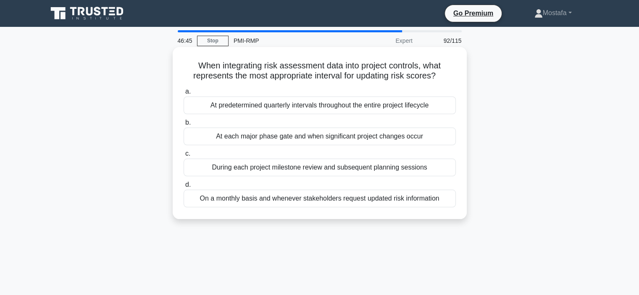
click at [443, 105] on div "At predetermined quarterly intervals throughout the entire project lifecycle" at bounding box center [320, 106] width 272 height 18
click at [184, 94] on input "a. At predetermined quarterly intervals throughout the entire project lifecycle" at bounding box center [184, 91] width 0 height 5
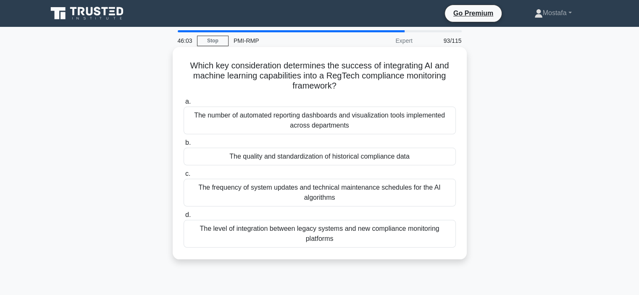
click at [448, 245] on div "The level of integration between legacy systems and new compliance monitoring p…" at bounding box center [320, 234] width 272 height 28
click at [184, 218] on input "d. The level of integration between legacy systems and new compliance monitorin…" at bounding box center [184, 214] width 0 height 5
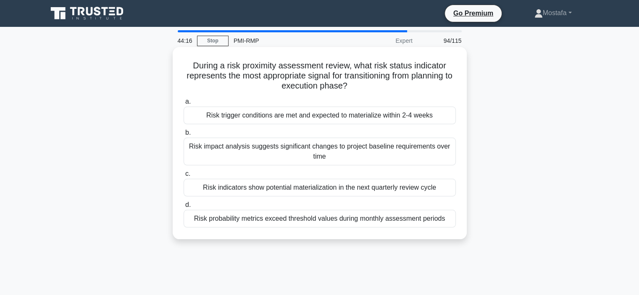
click at [449, 117] on div "Risk trigger conditions are met and expected to materialize within 2-4 weeks" at bounding box center [320, 116] width 272 height 18
click at [184, 105] on input "a. Risk trigger conditions are met and expected to materialize within 2-4 weeks" at bounding box center [184, 101] width 0 height 5
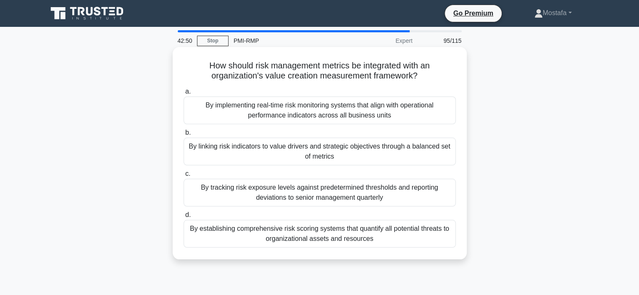
click at [448, 159] on div "By linking risk indicators to value drivers and strategic objectives through a …" at bounding box center [320, 152] width 272 height 28
click at [184, 136] on input "b. By linking risk indicators to value drivers and strategic objectives through…" at bounding box center [184, 132] width 0 height 5
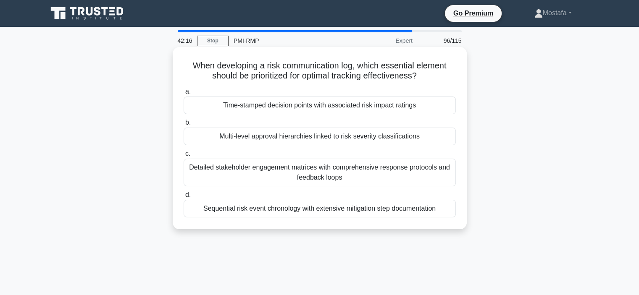
click at [397, 176] on div "Detailed stakeholder engagement matrices with comprehensive response protocols …" at bounding box center [320, 173] width 272 height 28
click at [184, 157] on input "c. Detailed stakeholder engagement matrices with comprehensive response protoco…" at bounding box center [184, 153] width 0 height 5
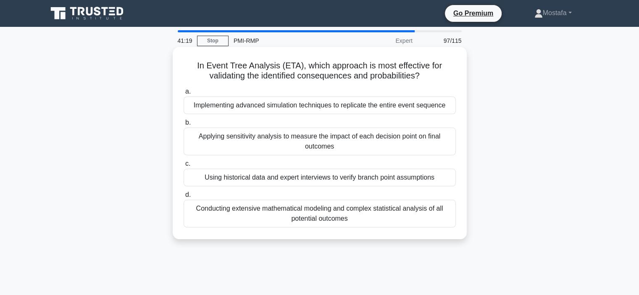
click at [446, 148] on div "Applying sensitivity analysis to measure the impact of each decision point on f…" at bounding box center [320, 142] width 272 height 28
click at [184, 126] on input "b. Applying sensitivity analysis to measure the impact of each decision point o…" at bounding box center [184, 122] width 0 height 5
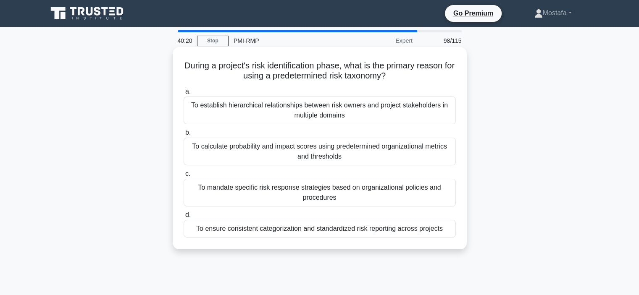
click at [434, 229] on div "To ensure consistent categorization and standardized risk reporting across proj…" at bounding box center [320, 229] width 272 height 18
click at [184, 218] on input "d. To ensure consistent categorization and standardized risk reporting across p…" at bounding box center [184, 214] width 0 height 5
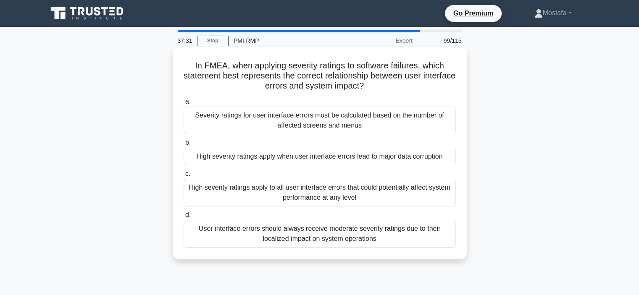
click at [449, 194] on div "High severity ratings apply to all user interface errors that could potentially…" at bounding box center [320, 193] width 272 height 28
click at [184, 177] on input "c. High severity ratings apply to all user interface errors that could potentia…" at bounding box center [184, 173] width 0 height 5
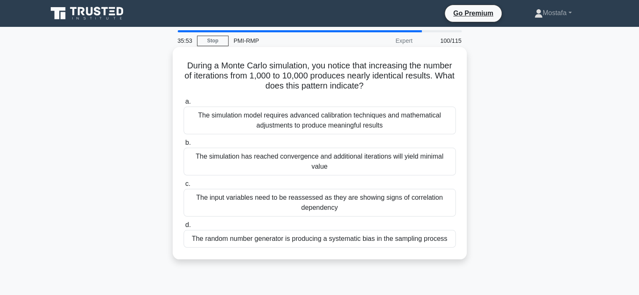
click at [440, 169] on div "The simulation has reached convergence and additional iterations will yield min…" at bounding box center [320, 162] width 272 height 28
click at [184, 146] on input "b. The simulation has reached convergence and additional iterations will yield …" at bounding box center [184, 142] width 0 height 5
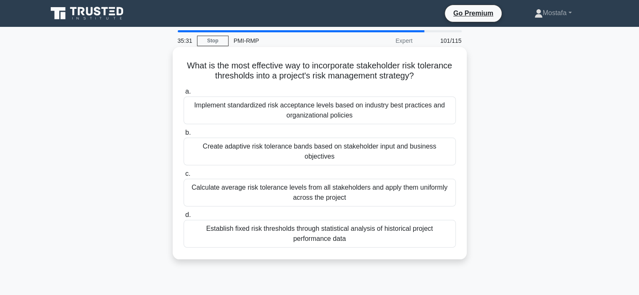
click at [433, 149] on div "Create adaptive risk tolerance bands based on stakeholder input and business ob…" at bounding box center [320, 152] width 272 height 28
click at [184, 136] on input "b. Create adaptive risk tolerance bands based on stakeholder input and business…" at bounding box center [184, 132] width 0 height 5
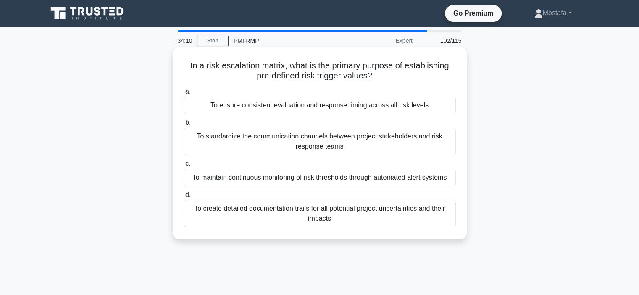
click at [430, 147] on div "To standardize the communication channels between project stakeholders and risk…" at bounding box center [320, 142] width 272 height 28
click at [184, 126] on input "b. To standardize the communication channels between project stakeholders and r…" at bounding box center [184, 122] width 0 height 5
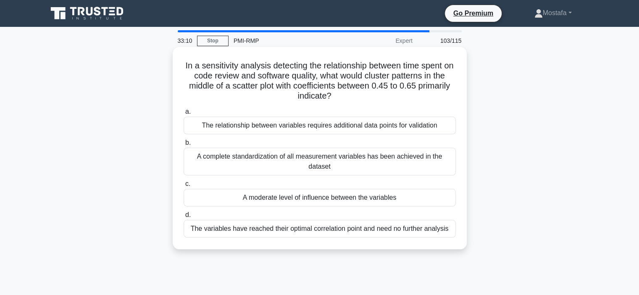
click at [440, 171] on div "A complete standardization of all measurement variables has been achieved in th…" at bounding box center [320, 162] width 272 height 28
click at [184, 146] on input "b. A complete standardization of all measurement variables has been achieved in…" at bounding box center [184, 142] width 0 height 5
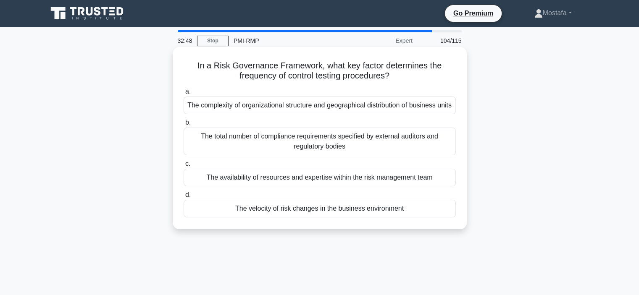
click at [443, 186] on div "The availability of resources and expertise within the risk management team" at bounding box center [320, 178] width 272 height 18
click at [184, 167] on input "c. The availability of resources and expertise within the risk management team" at bounding box center [184, 163] width 0 height 5
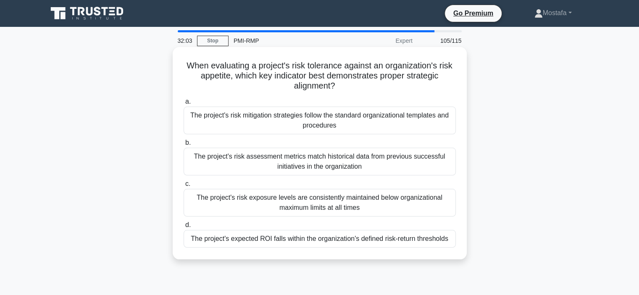
click at [438, 123] on div "The project's risk mitigation strategies follow the standard organizational tem…" at bounding box center [320, 121] width 272 height 28
click at [184, 105] on input "a. The project's risk mitigation strategies follow the standard organizational …" at bounding box center [184, 101] width 0 height 5
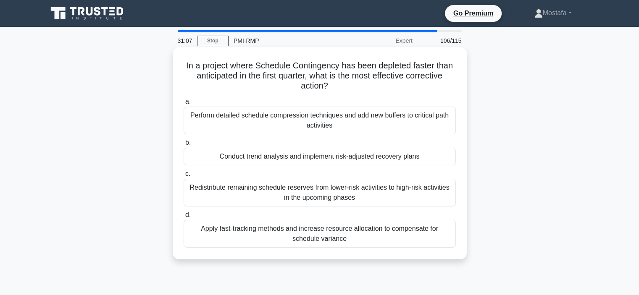
click at [441, 235] on div "Apply fast-tracking methods and increase resource allocation to compensate for …" at bounding box center [320, 234] width 272 height 28
click at [184, 218] on input "d. Apply fast-tracking methods and increase resource allocation to compensate f…" at bounding box center [184, 214] width 0 height 5
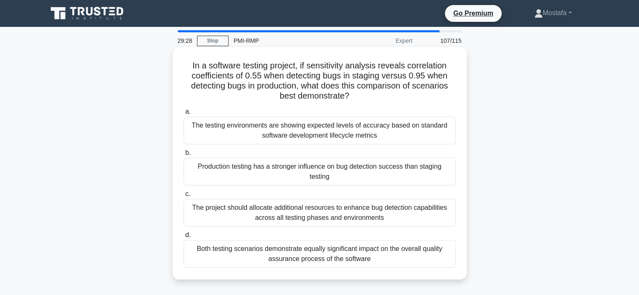
click at [435, 221] on div "The project should allocate additional resources to enhance bug detection capab…" at bounding box center [320, 213] width 272 height 28
click at [184, 197] on input "c. The project should allocate additional resources to enhance bug detection ca…" at bounding box center [184, 193] width 0 height 5
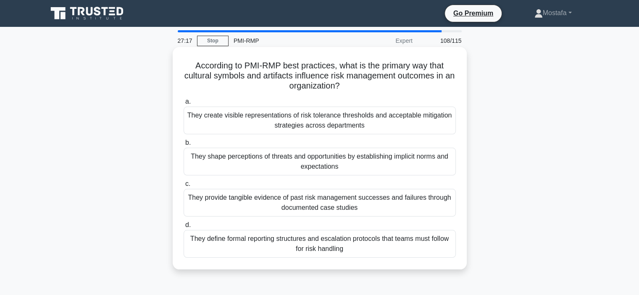
click at [433, 124] on div "They create visible representations of risk tolerance thresholds and acceptable…" at bounding box center [320, 121] width 272 height 28
click at [184, 105] on input "a. They create visible representations of risk tolerance thresholds and accepta…" at bounding box center [184, 101] width 0 height 5
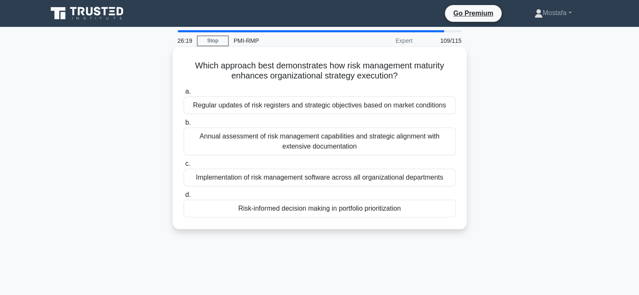
click at [447, 107] on div "Regular updates of risk registers and strategic objectives based on market cond…" at bounding box center [320, 106] width 272 height 18
click at [184, 94] on input "a. Regular updates of risk registers and strategic objectives based on market c…" at bounding box center [184, 91] width 0 height 5
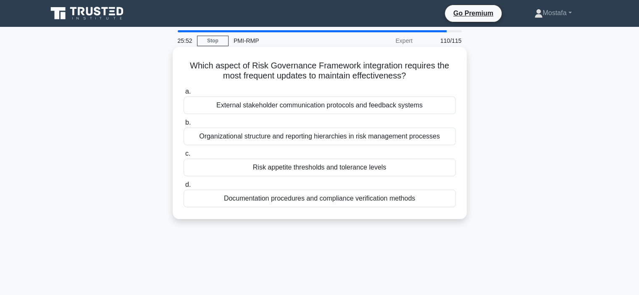
click at [443, 167] on div "Risk appetite thresholds and tolerance levels" at bounding box center [320, 168] width 272 height 18
click at [184, 157] on input "c. Risk appetite thresholds and tolerance levels" at bounding box center [184, 153] width 0 height 5
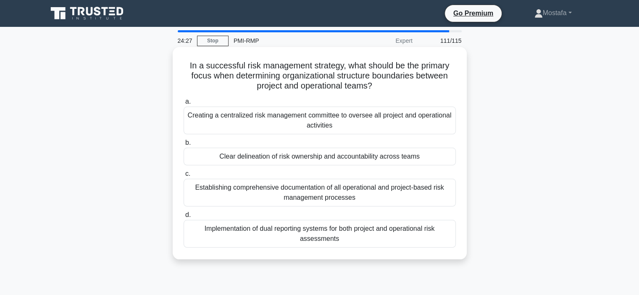
click at [448, 156] on div "Clear delineation of risk ownership and accountability across teams" at bounding box center [320, 157] width 272 height 18
click at [184, 146] on input "b. Clear delineation of risk ownership and accountability across teams" at bounding box center [184, 142] width 0 height 5
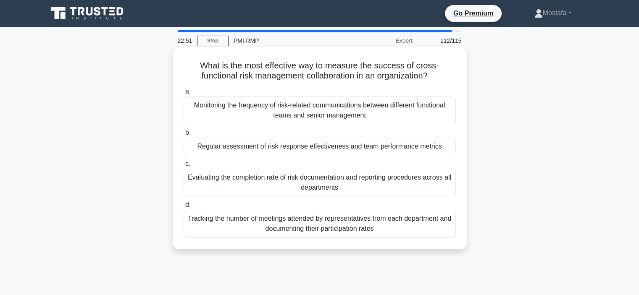
click at [445, 114] on div "Monitoring the frequency of risk-related communications between different funct…" at bounding box center [320, 111] width 272 height 28
click at [184, 94] on input "a. Monitoring the frequency of risk-related communications between different fu…" at bounding box center [184, 91] width 0 height 5
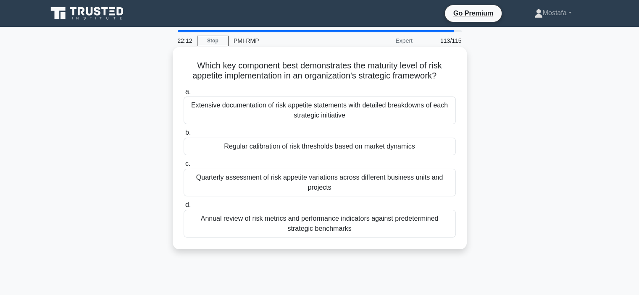
click at [422, 232] on div "Annual review of risk metrics and performance indicators against predetermined …" at bounding box center [320, 224] width 272 height 28
click at [184, 208] on input "d. Annual review of risk metrics and performance indicators against predetermin…" at bounding box center [184, 204] width 0 height 5
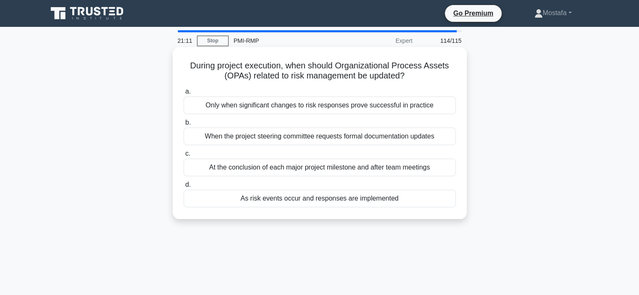
click at [415, 199] on div "As risk events occur and responses are implemented" at bounding box center [320, 199] width 272 height 18
click at [184, 188] on input "d. As risk events occur and responses are implemented" at bounding box center [184, 184] width 0 height 5
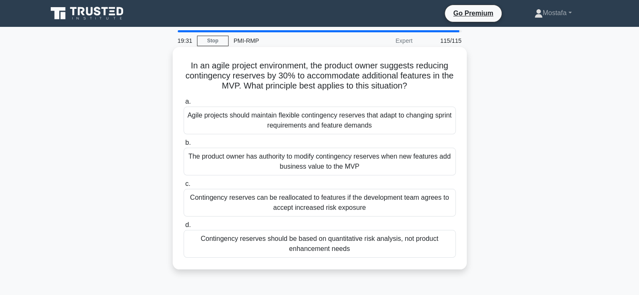
click at [437, 124] on div "Agile projects should maintain flexible contingency reserves that adapt to chan…" at bounding box center [320, 121] width 272 height 28
click at [184, 105] on input "a. Agile projects should maintain flexible contingency reserves that adapt to c…" at bounding box center [184, 101] width 0 height 5
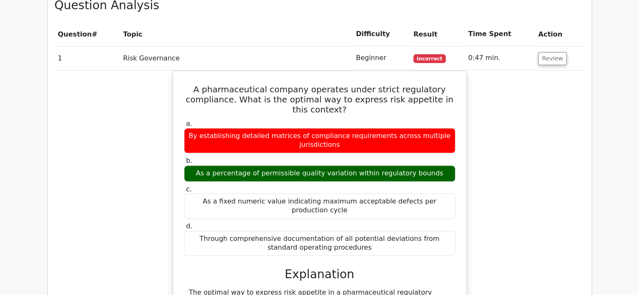
scroll to position [904, 0]
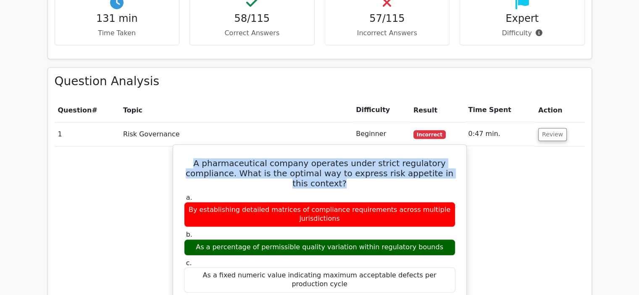
drag, startPoint x: 338, startPoint y: 155, endPoint x: 177, endPoint y: 132, distance: 162.8
copy h5 "A pharmaceutical company operates under strict regulatory compliance. What is t…"
drag, startPoint x: 433, startPoint y: 215, endPoint x: 206, endPoint y: 215, distance: 227.2
click at [206, 239] on div "As a percentage of permissible quality variation within regulatory bounds" at bounding box center [319, 247] width 271 height 16
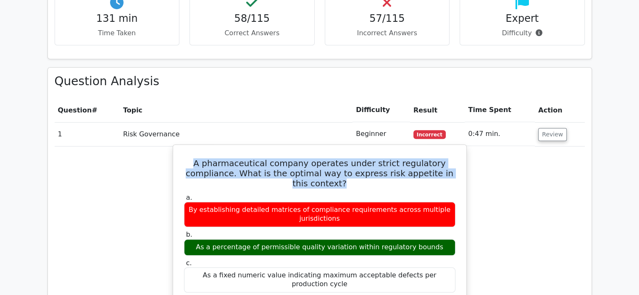
copy div "As a percentage of permissible quality variation within regulatory bounds"
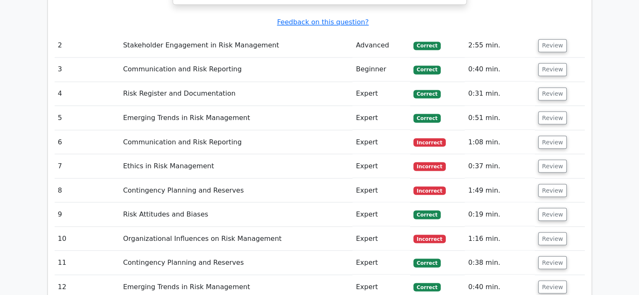
scroll to position [1492, 0]
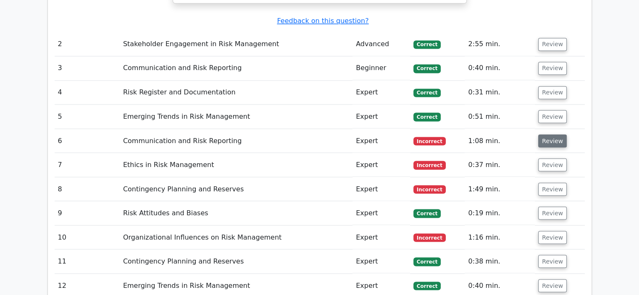
click at [548, 134] on button "Review" at bounding box center [552, 140] width 29 height 13
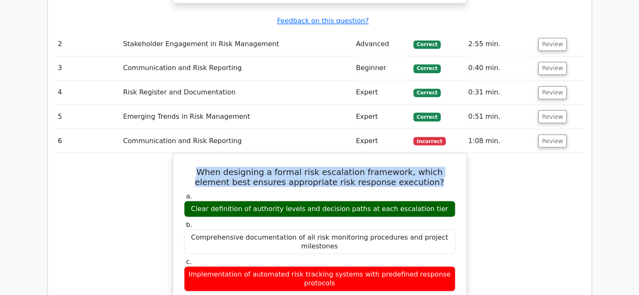
drag, startPoint x: 417, startPoint y: 131, endPoint x: 152, endPoint y: 114, distance: 265.1
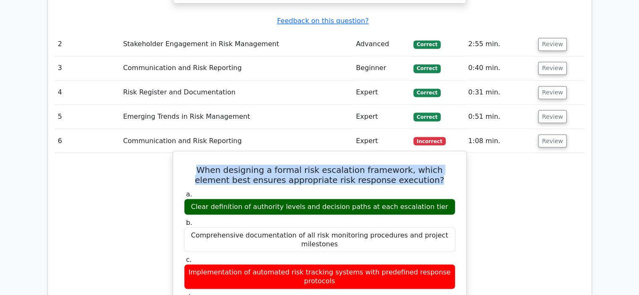
copy h5 "When designing a formal risk escalation framework, which element best ensures a…"
drag, startPoint x: 441, startPoint y: 156, endPoint x: 201, endPoint y: 158, distance: 240.2
click at [201, 199] on div "Clear definition of authority levels and decision paths at each escalation tier" at bounding box center [319, 207] width 271 height 16
copy div "Clear definition of authority levels and decision paths at each escalation tier"
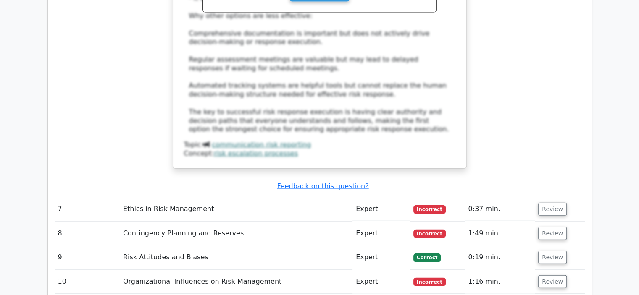
scroll to position [1959, 0]
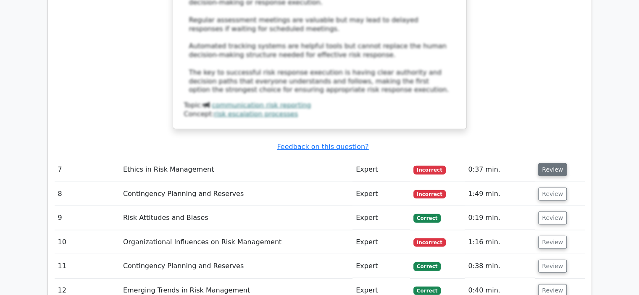
click at [548, 163] on button "Review" at bounding box center [552, 169] width 29 height 13
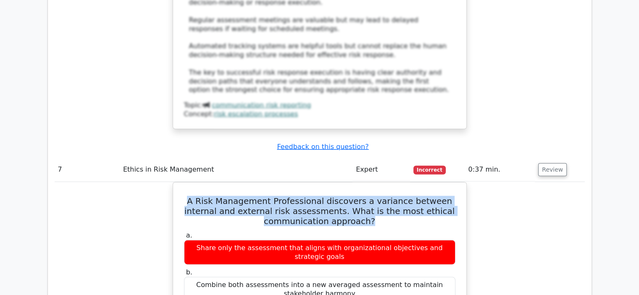
drag, startPoint x: 348, startPoint y: 159, endPoint x: 147, endPoint y: 144, distance: 201.3
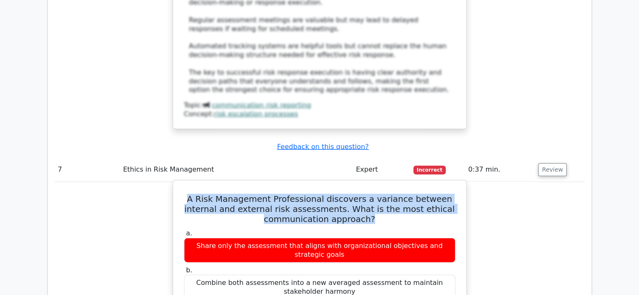
copy h5 "A Risk Management Professional discovers a variance between internal and extern…"
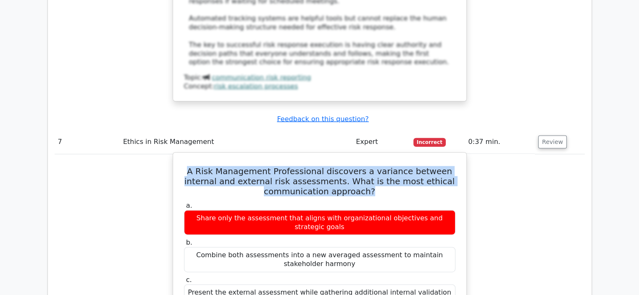
scroll to position [2001, 0]
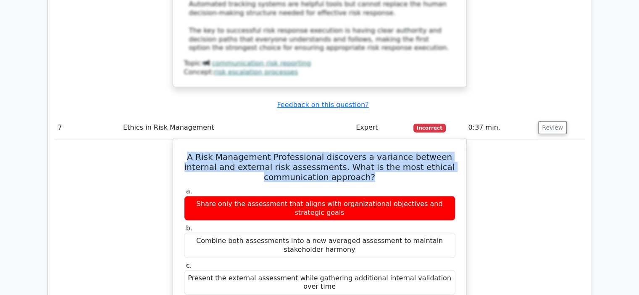
drag, startPoint x: 431, startPoint y: 247, endPoint x: 208, endPoint y: 249, distance: 223.0
copy div "Present both assessments with factual data to support each perspective"
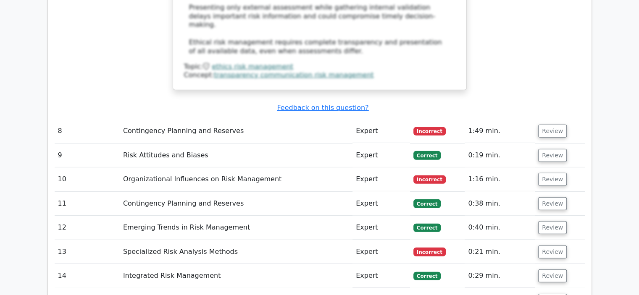
scroll to position [2505, 0]
click at [547, 124] on button "Review" at bounding box center [552, 130] width 29 height 13
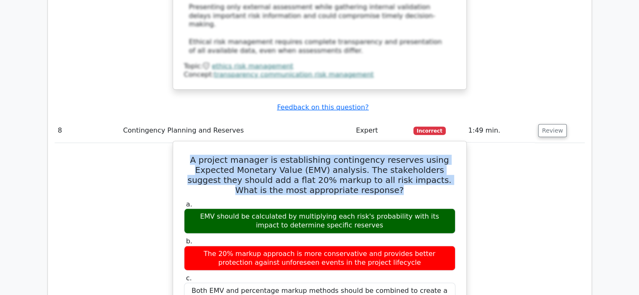
drag, startPoint x: 343, startPoint y: 112, endPoint x: 173, endPoint y: 77, distance: 174.4
copy h5 "A project manager is establishing contingency reserves using Expected Monetary …"
drag, startPoint x: 375, startPoint y: 147, endPoint x: 186, endPoint y: 133, distance: 189.1
click at [186, 209] on div "EMV should be calculated by multiplying each risk's probability with its impact…" at bounding box center [319, 221] width 271 height 25
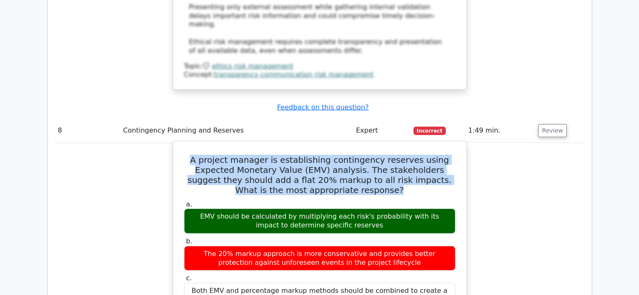
copy div "EMV should be calculated by multiplying each risk's probability with its impact…"
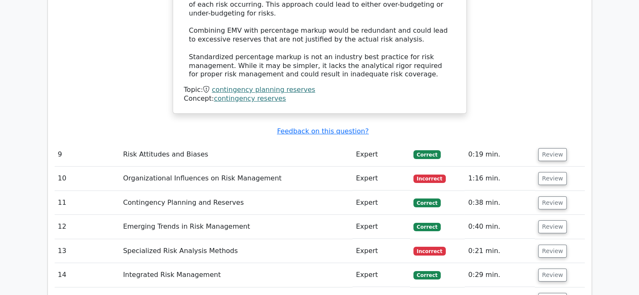
scroll to position [3009, 0]
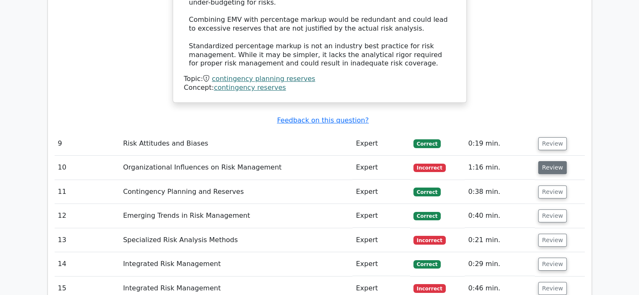
click at [551, 161] on button "Review" at bounding box center [552, 167] width 29 height 13
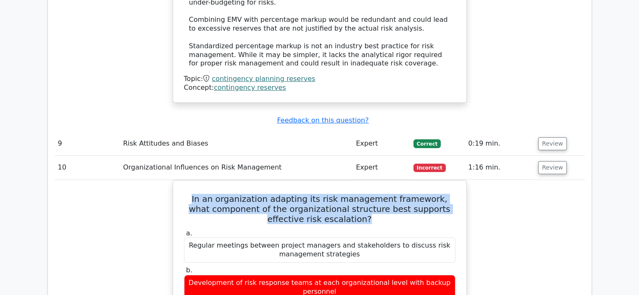
drag, startPoint x: 352, startPoint y: 121, endPoint x: 172, endPoint y: 92, distance: 182.5
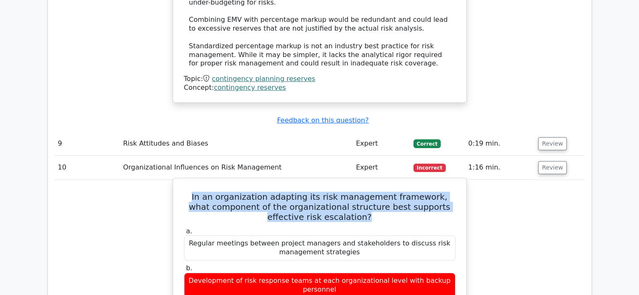
copy h5 "In an organization adapting its risk management framework, what component of th…"
drag, startPoint x: 422, startPoint y: 256, endPoint x: 221, endPoint y: 260, distance: 200.8
copy div "Clearly defined decision-making hierarchies and risk thresholds"
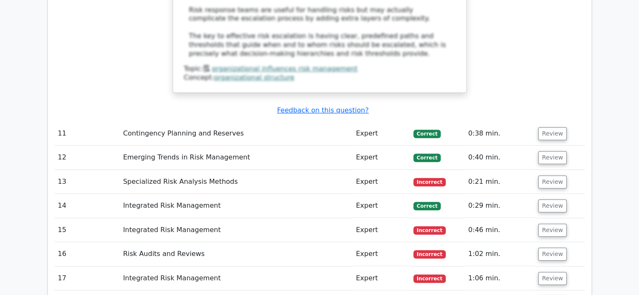
scroll to position [3555, 0]
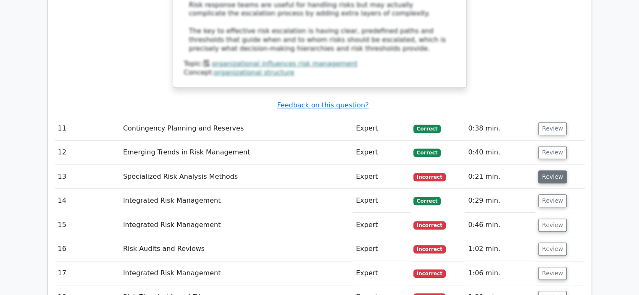
click at [550, 170] on button "Review" at bounding box center [552, 176] width 29 height 13
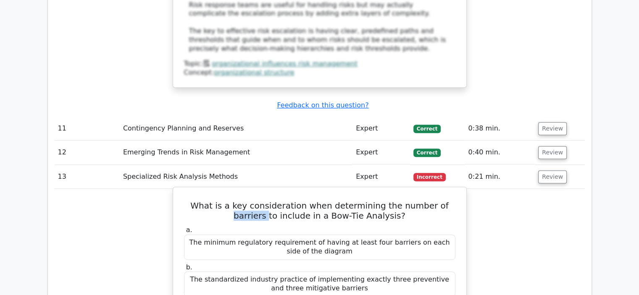
drag, startPoint x: 252, startPoint y: 110, endPoint x: 422, endPoint y: 97, distance: 170.5
click at [422, 201] on h5 "What is a key consideration when determining the number of barriers to include …" at bounding box center [319, 211] width 273 height 20
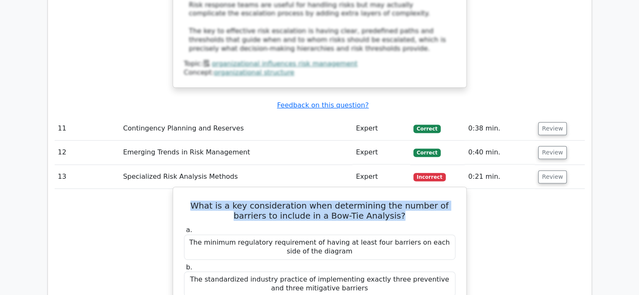
drag, startPoint x: 388, startPoint y: 110, endPoint x: 217, endPoint y: 106, distance: 170.6
click at [184, 201] on h5 "What is a key consideration when determining the number of barriers to include …" at bounding box center [319, 211] width 273 height 20
drag, startPoint x: 441, startPoint y: 245, endPoint x: 197, endPoint y: 246, distance: 244.0
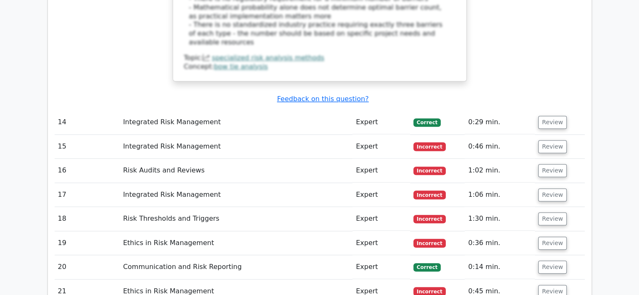
scroll to position [4067, 0]
